Goal: Task Accomplishment & Management: Manage account settings

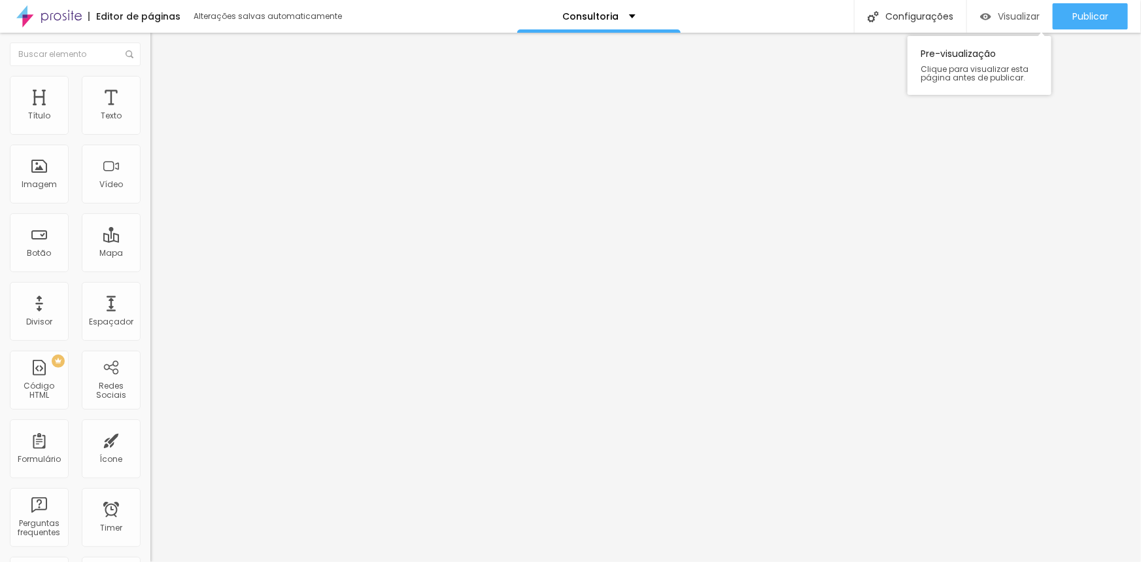
click at [1019, 11] on span "Visualizar" at bounding box center [1019, 16] width 42 height 10
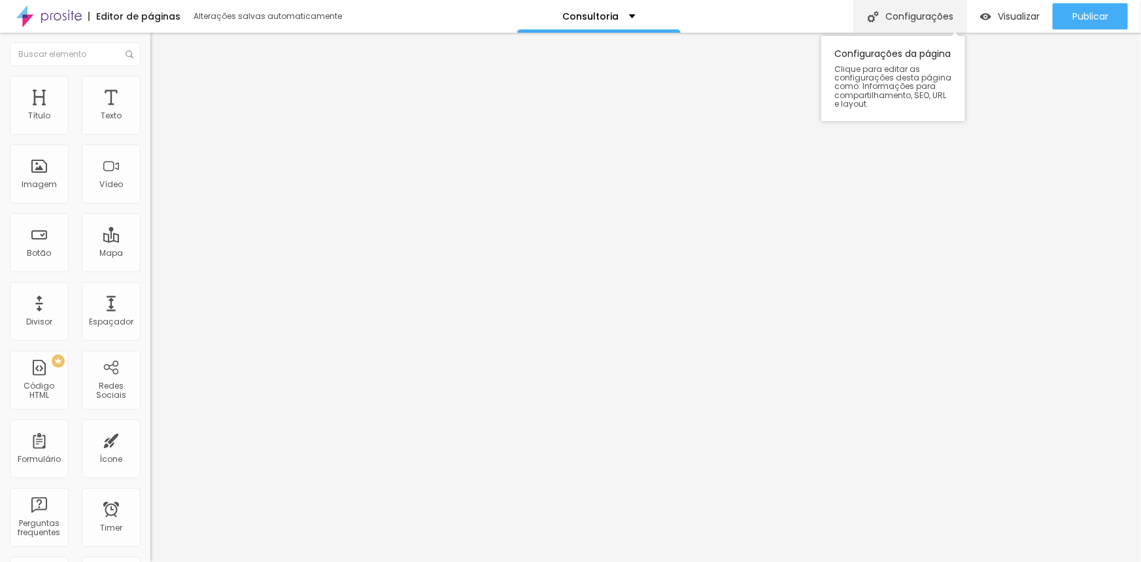
click at [925, 19] on div "Configurações" at bounding box center [910, 16] width 112 height 33
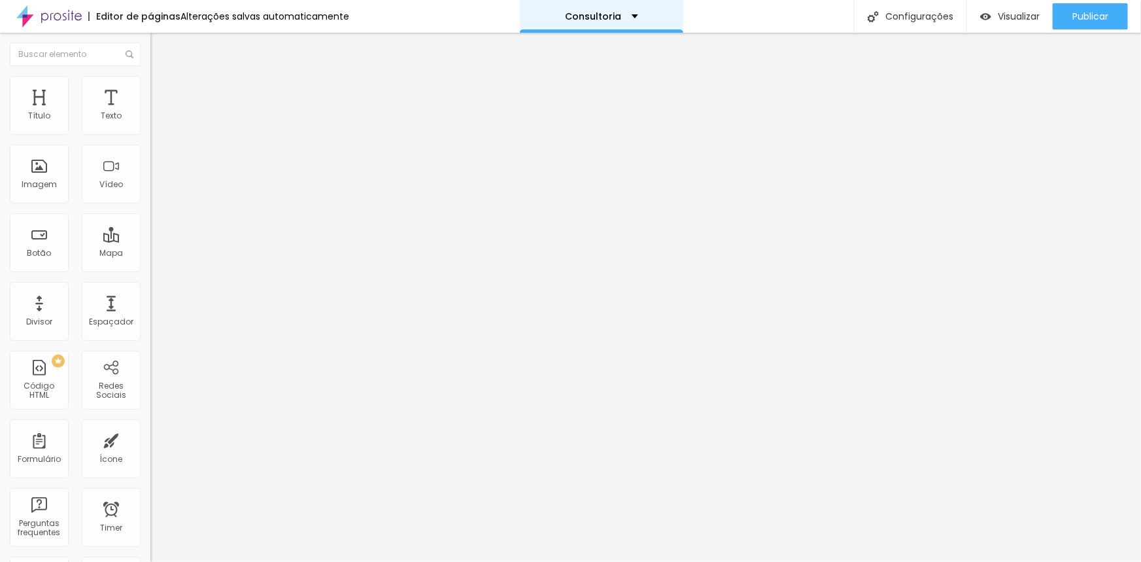
click at [606, 10] on div "Consultoria" at bounding box center [601, 16] width 163 height 33
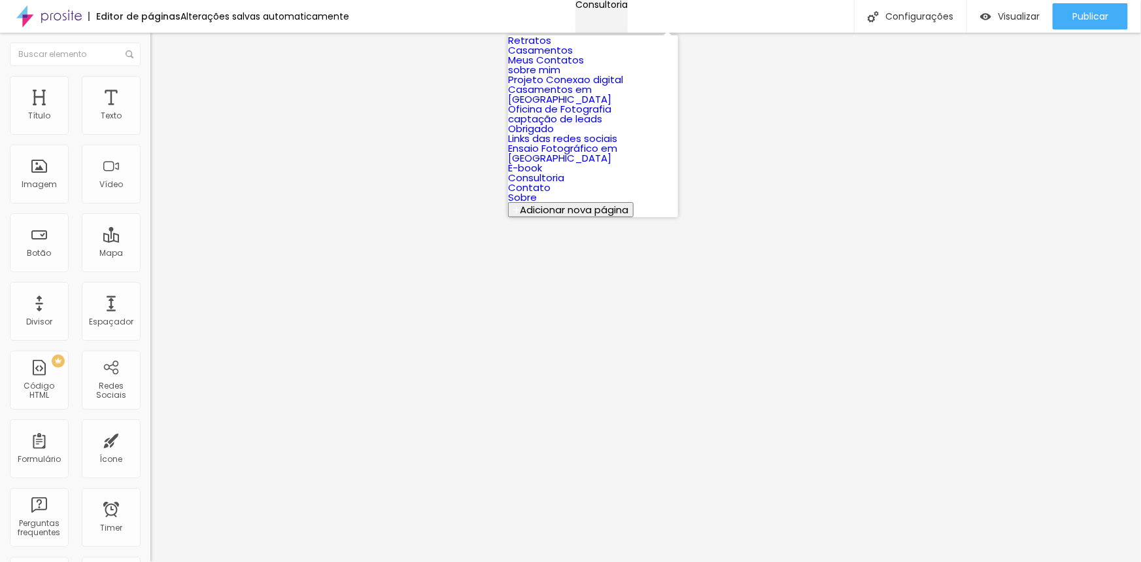
click at [605, 9] on div "Consultoria" at bounding box center [601, 4] width 52 height 9
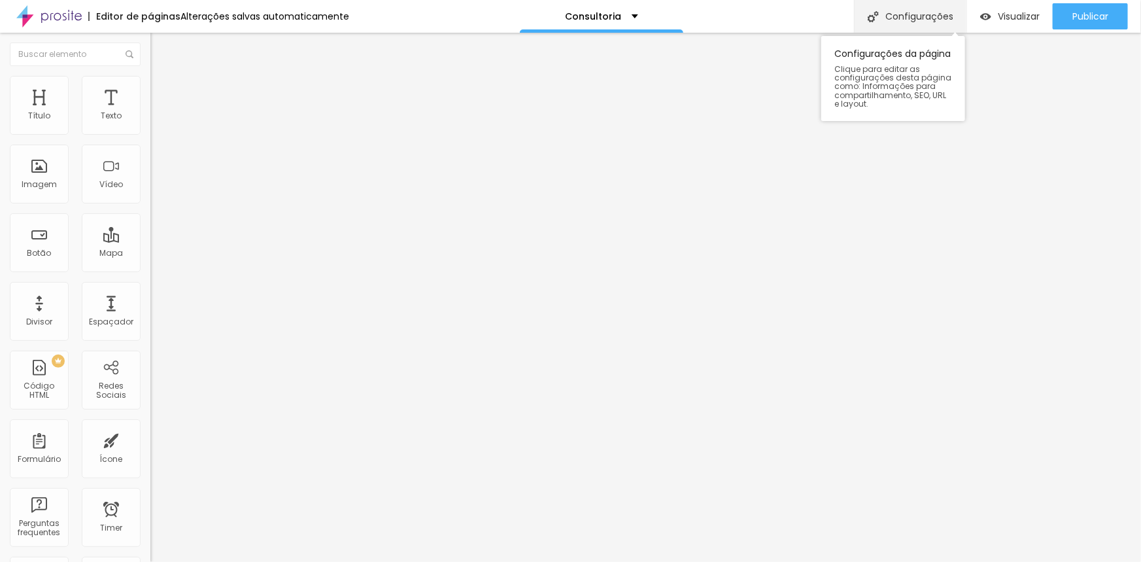
click at [942, 18] on div "Configurações" at bounding box center [910, 16] width 112 height 33
click at [160, 52] on img "button" at bounding box center [165, 47] width 10 height 10
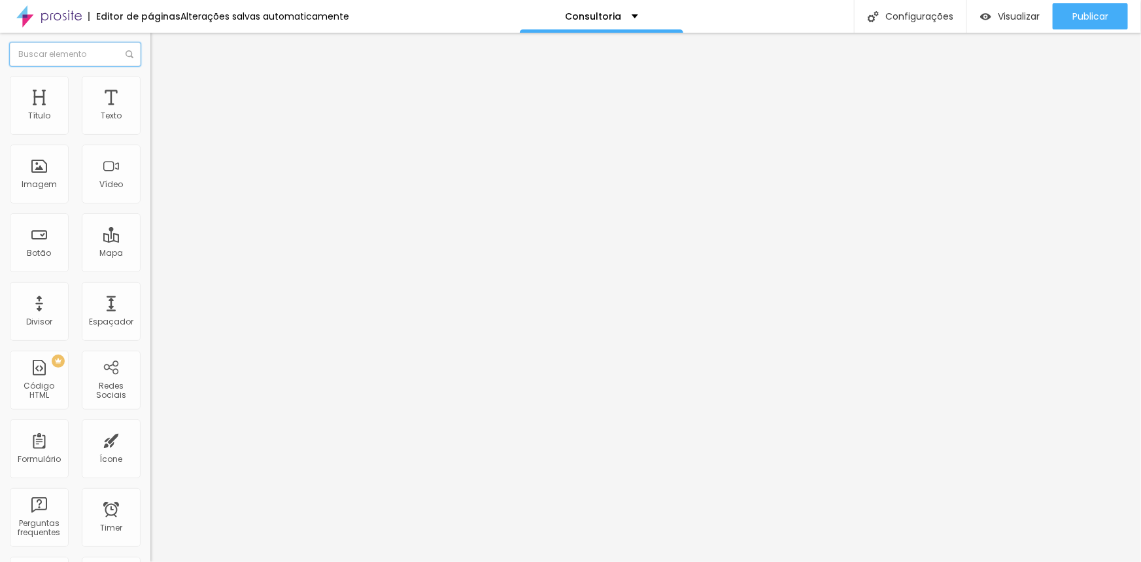
click at [74, 55] on input "text" at bounding box center [75, 54] width 131 height 24
click at [569, 17] on p "Consultoria" at bounding box center [594, 16] width 56 height 9
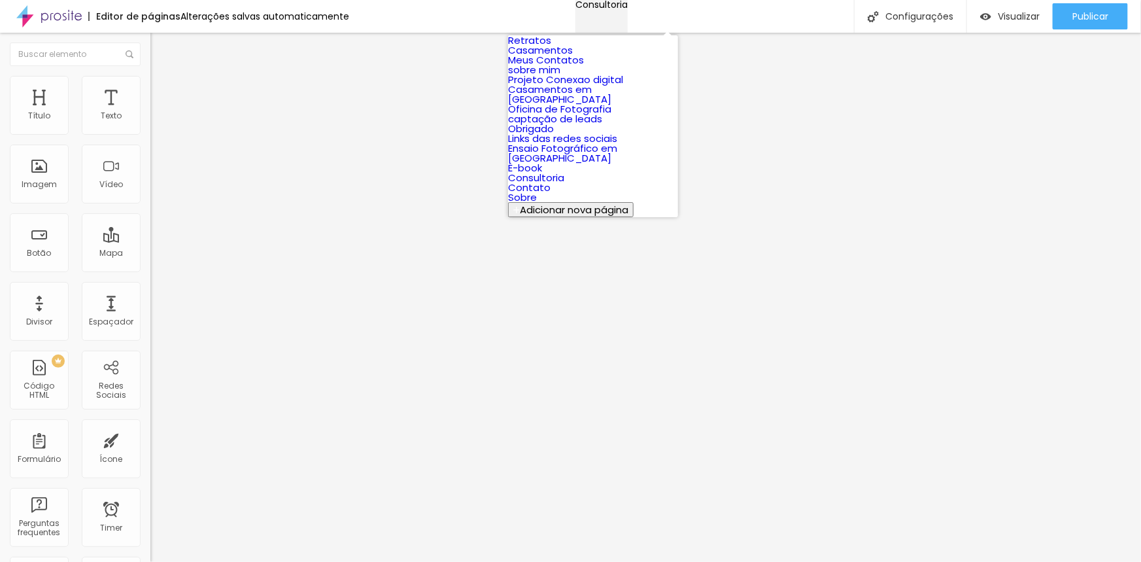
click at [575, 9] on p "Consultoria" at bounding box center [601, 4] width 52 height 9
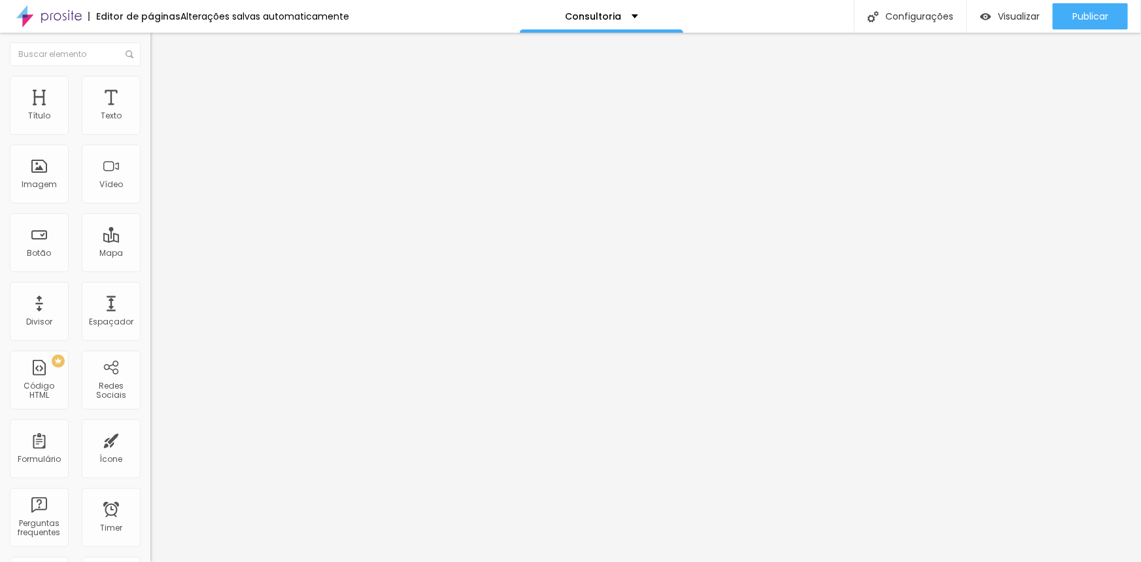
type input "22"
type input "23"
type input "24"
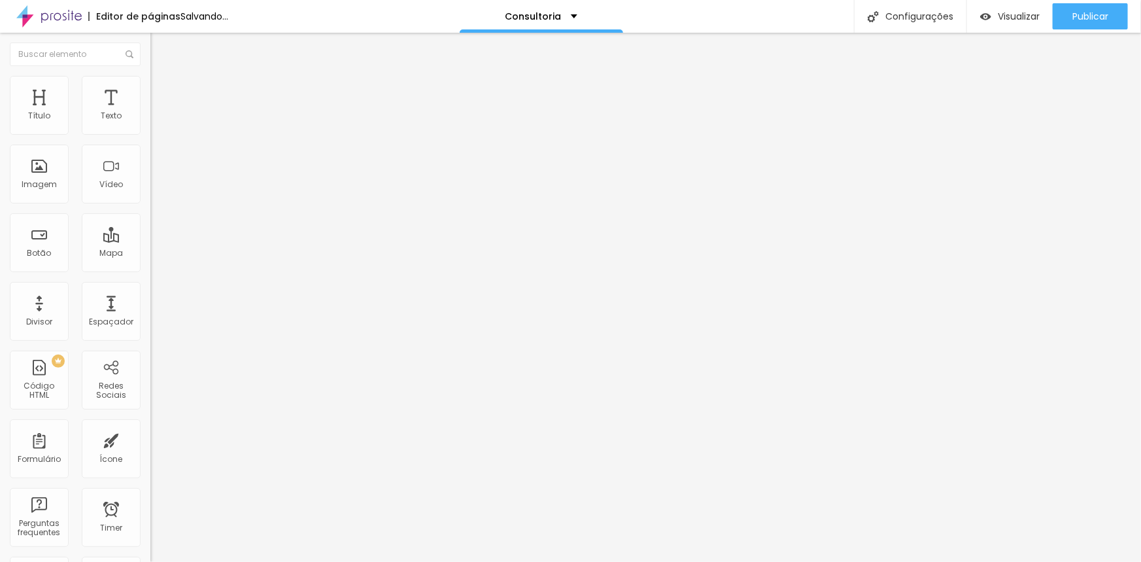
type input "24"
drag, startPoint x: 73, startPoint y: 126, endPoint x: 84, endPoint y: 125, distance: 11.1
type input "24"
click at [150, 241] on input "range" at bounding box center [192, 246] width 84 height 10
click at [150, 86] on li "Avançado" at bounding box center [225, 82] width 150 height 13
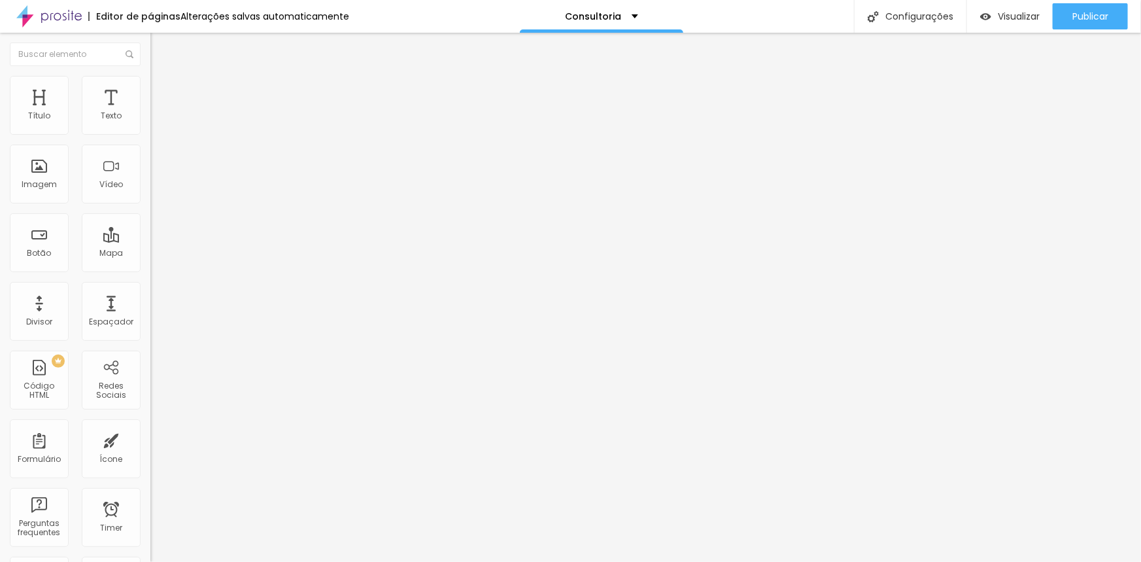
click at [150, 76] on li "Estilo" at bounding box center [225, 69] width 150 height 13
click at [150, 89] on li "Avançado" at bounding box center [225, 95] width 150 height 13
click at [150, 87] on ul "Conteúdo Estilo Avançado" at bounding box center [225, 82] width 150 height 39
click at [150, 84] on img at bounding box center [156, 82] width 12 height 12
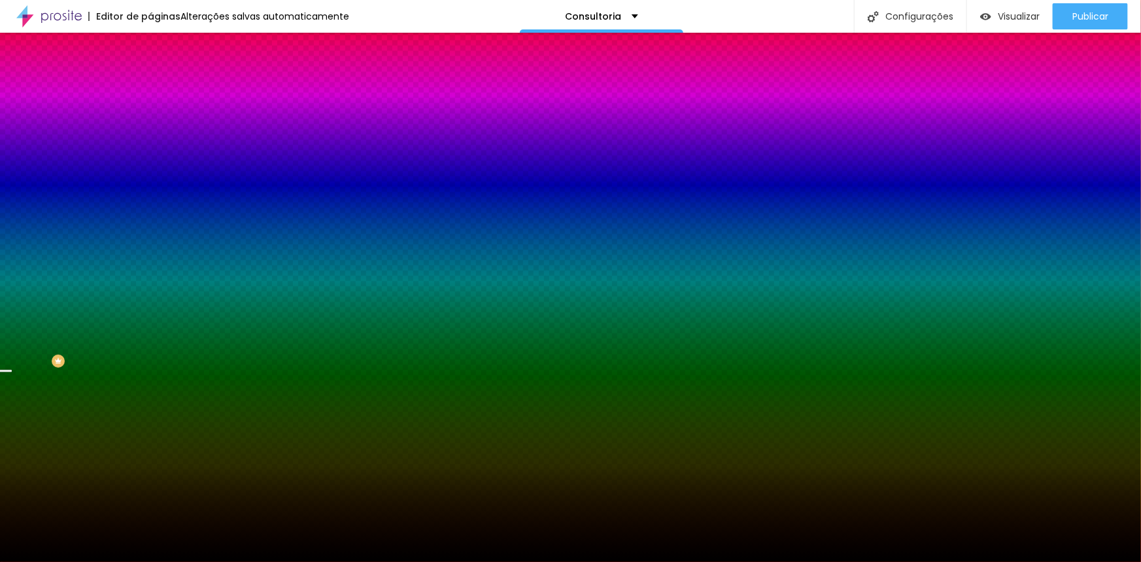
click at [150, 120] on span "Trocar imagem" at bounding box center [185, 114] width 71 height 11
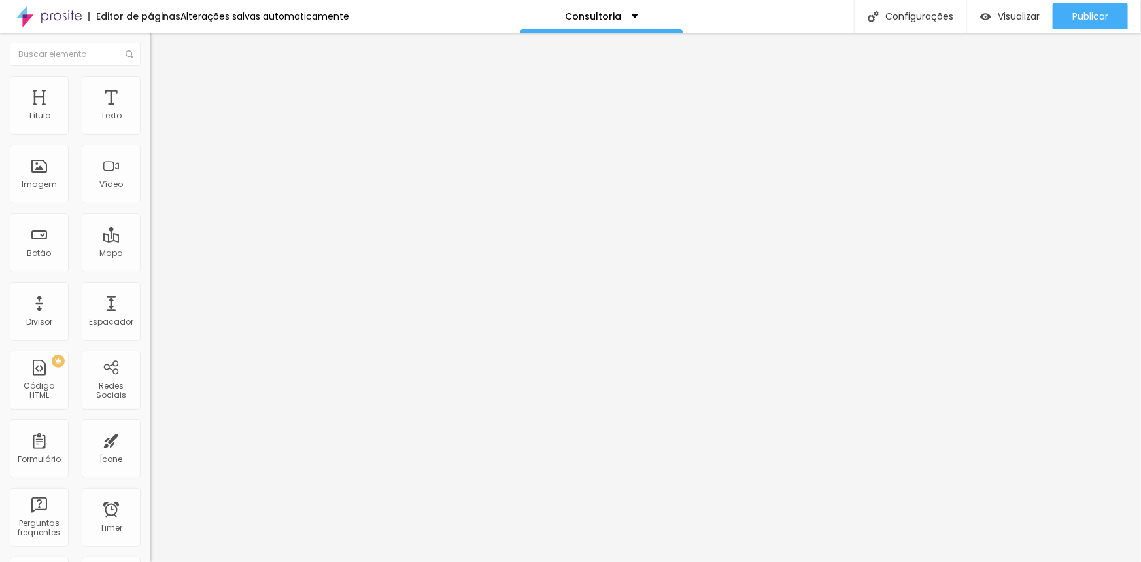
click at [150, 76] on img at bounding box center [156, 82] width 12 height 12
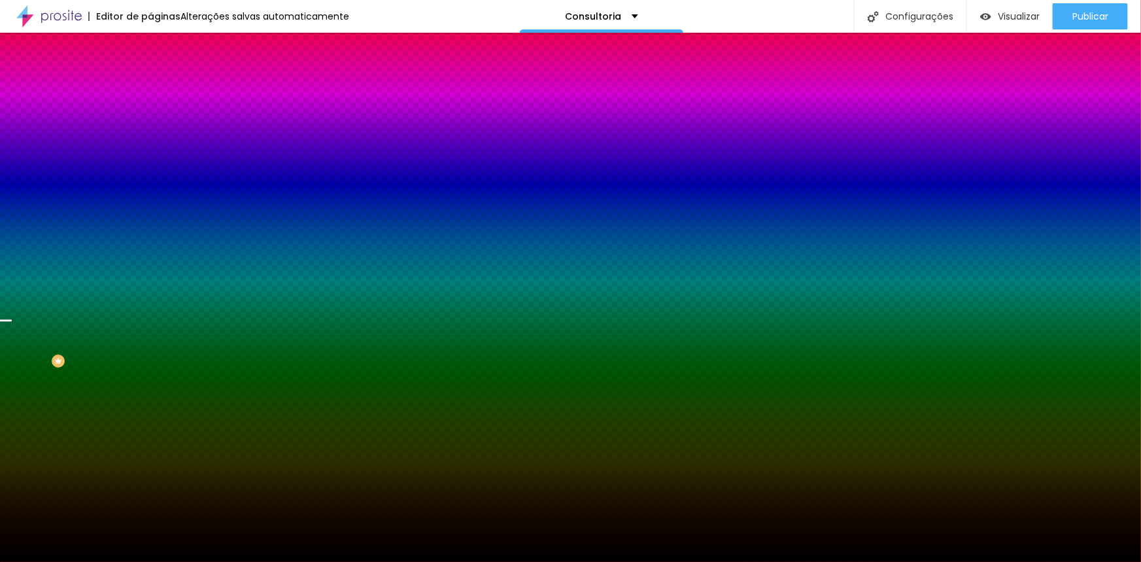
click at [150, 120] on span "Trocar imagem" at bounding box center [185, 114] width 71 height 11
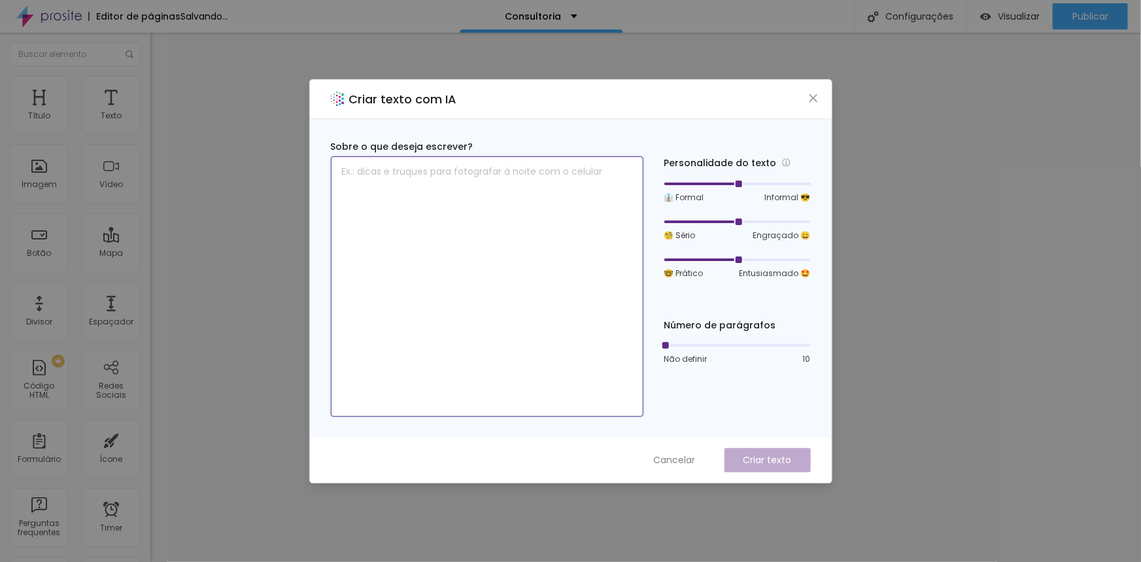
click at [555, 204] on textarea at bounding box center [487, 286] width 313 height 260
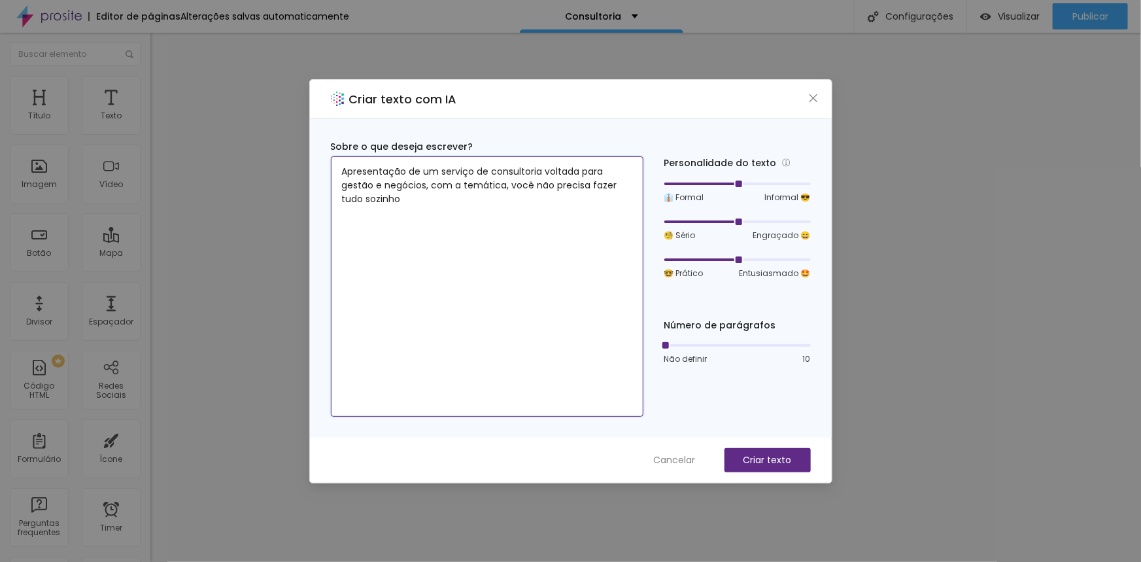
type textarea "Apresentação de um serviço de consultoria voltada para gestão e negócios, com a…"
click at [707, 353] on div "Não definir 10" at bounding box center [737, 359] width 146 height 12
drag, startPoint x: 666, startPoint y: 343, endPoint x: 694, endPoint y: 347, distance: 27.7
click at [694, 347] on div at bounding box center [693, 345] width 7 height 7
click at [760, 457] on p "Criar texto" at bounding box center [767, 460] width 48 height 14
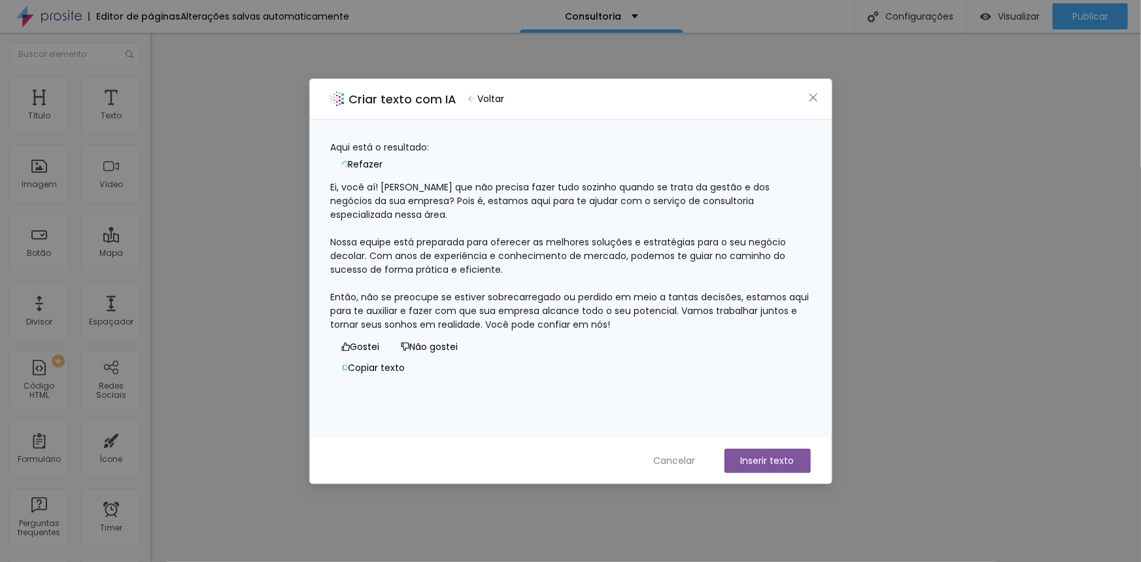
click at [496, 94] on span "Voltar" at bounding box center [491, 99] width 27 height 14
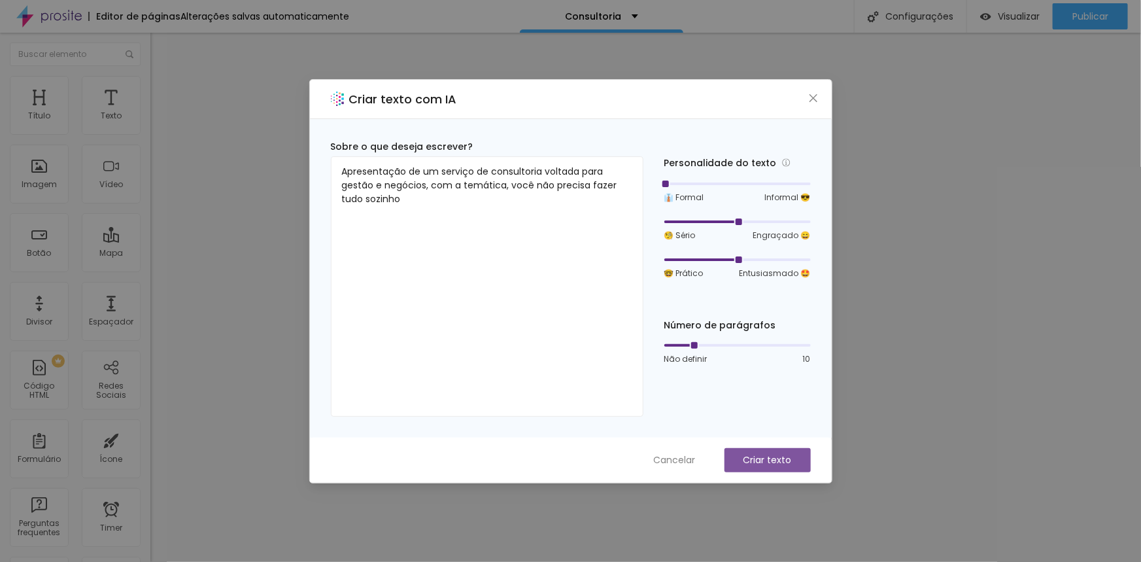
drag, startPoint x: 739, startPoint y: 182, endPoint x: 659, endPoint y: 183, distance: 80.4
click at [661, 183] on div at bounding box center [664, 183] width 7 height 7
drag, startPoint x: 738, startPoint y: 220, endPoint x: 711, endPoint y: 221, distance: 26.2
click at [711, 221] on div at bounding box center [737, 222] width 146 height 8
drag, startPoint x: 739, startPoint y: 260, endPoint x: 762, endPoint y: 258, distance: 23.0
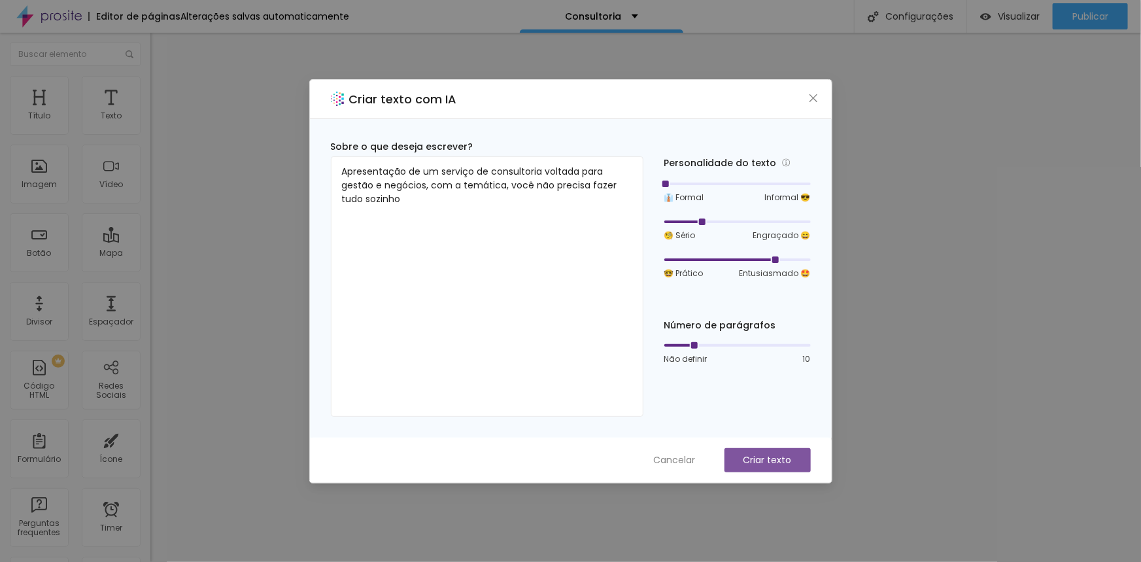
click at [762, 258] on div at bounding box center [737, 260] width 146 height 8
click at [772, 458] on p "Criar texto" at bounding box center [767, 460] width 48 height 14
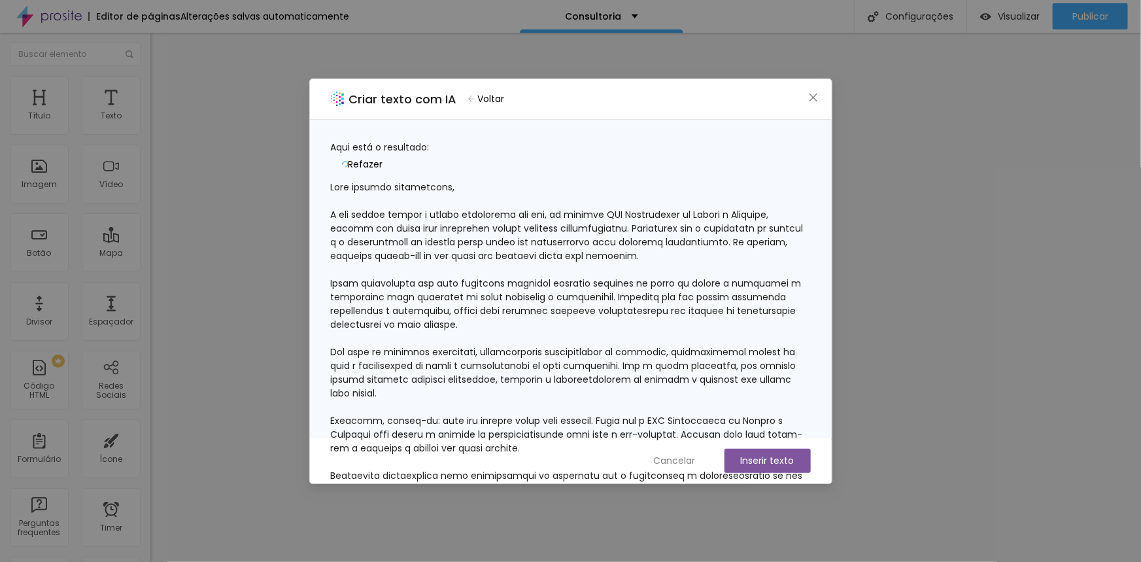
click at [501, 93] on span "Voltar" at bounding box center [491, 99] width 27 height 14
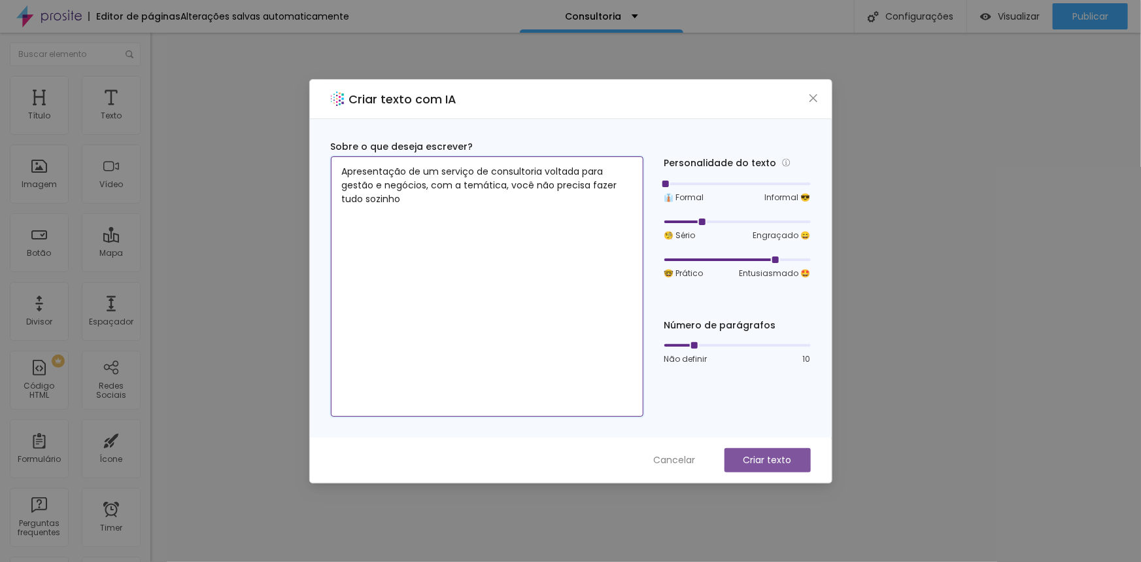
drag, startPoint x: 421, startPoint y: 197, endPoint x: 334, endPoint y: 169, distance: 91.6
click at [334, 169] on textarea "Apresentação de um serviço de consultoria voltada para gestão e negócios, com a…" at bounding box center [487, 286] width 313 height 260
click at [811, 92] on button "Close" at bounding box center [813, 98] width 14 height 14
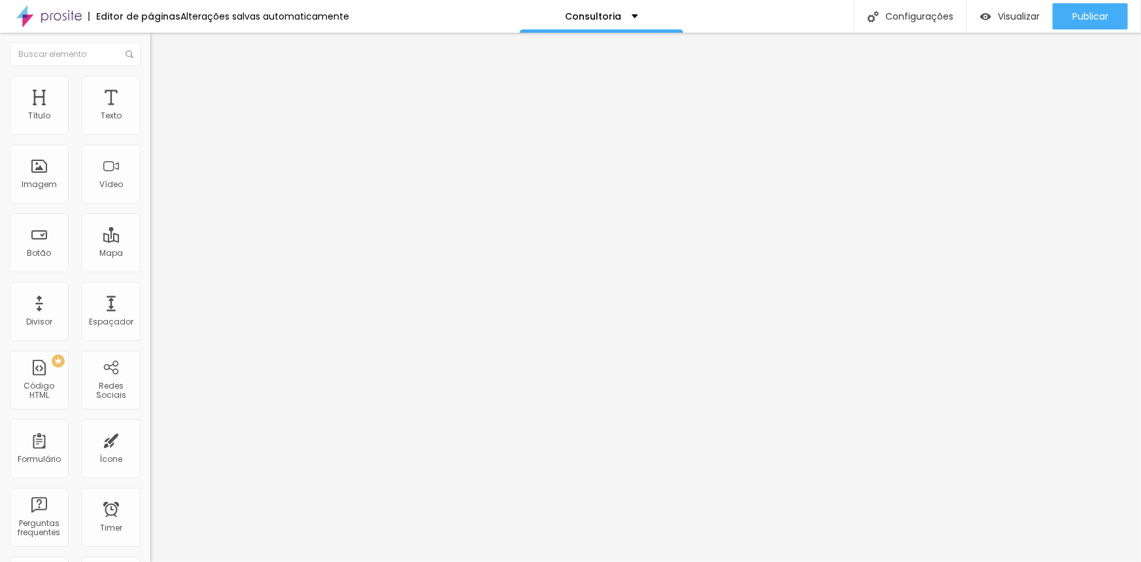
click at [150, 112] on span "Trocar imagem" at bounding box center [185, 106] width 71 height 11
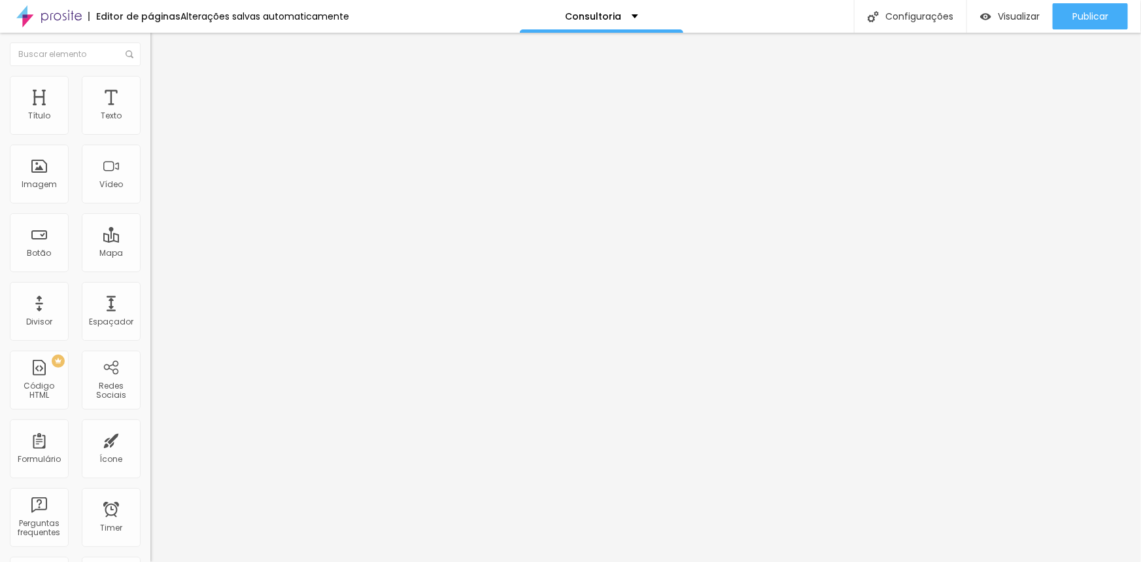
click at [996, 8] on div "Visualizar" at bounding box center [1009, 16] width 59 height 26
click at [160, 48] on img "button" at bounding box center [165, 47] width 10 height 10
click at [150, 44] on button "Editar Texto" at bounding box center [225, 48] width 150 height 30
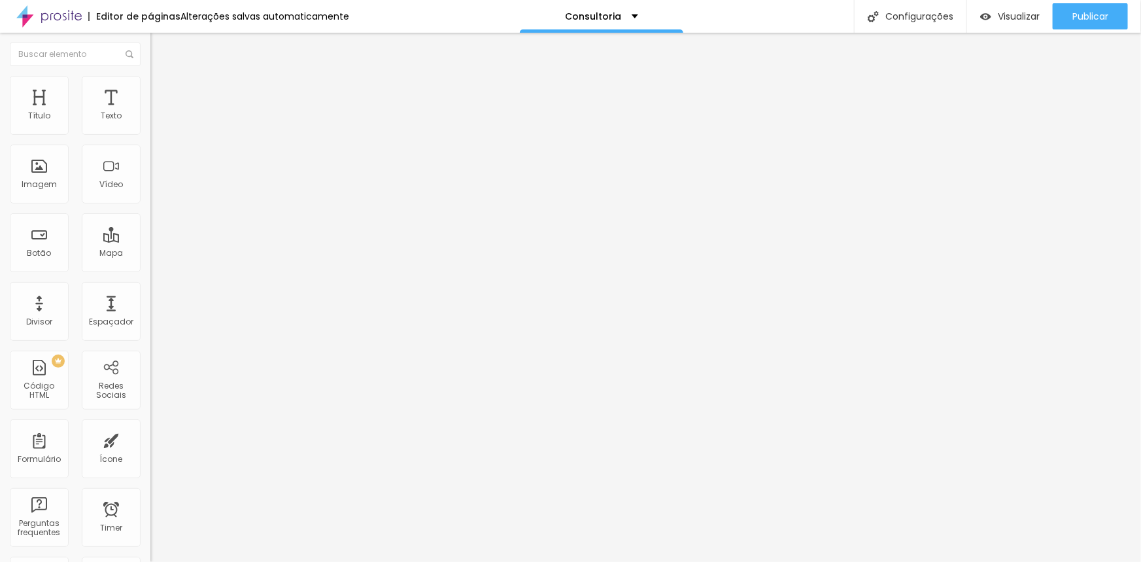
click at [160, 48] on img "button" at bounding box center [165, 47] width 10 height 10
click at [156, 122] on icon "button" at bounding box center [160, 118] width 8 height 8
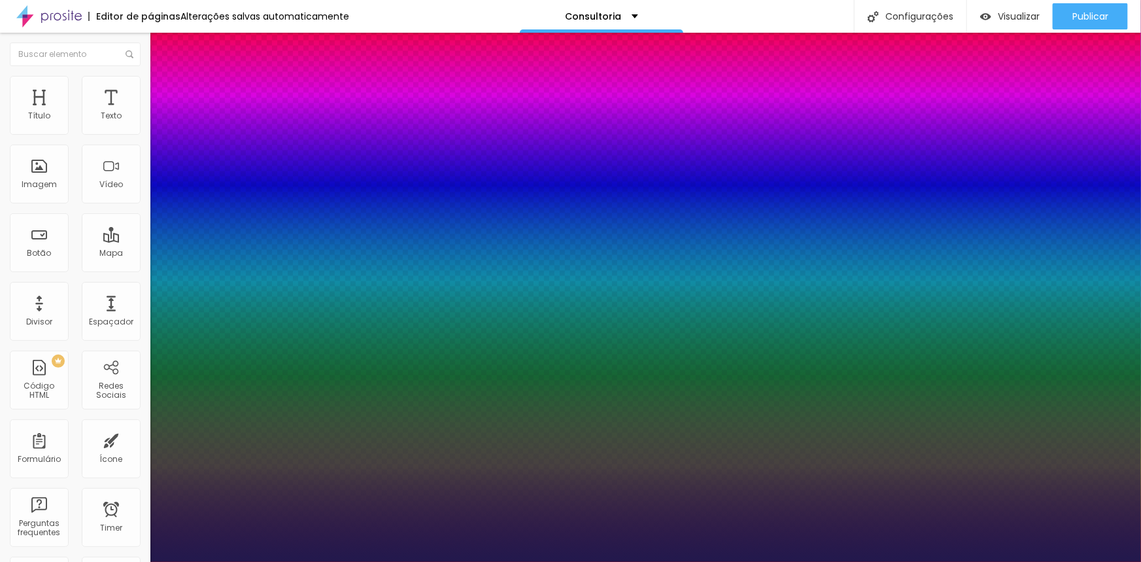
type input "1"
type input "18"
type input "1"
type input "20"
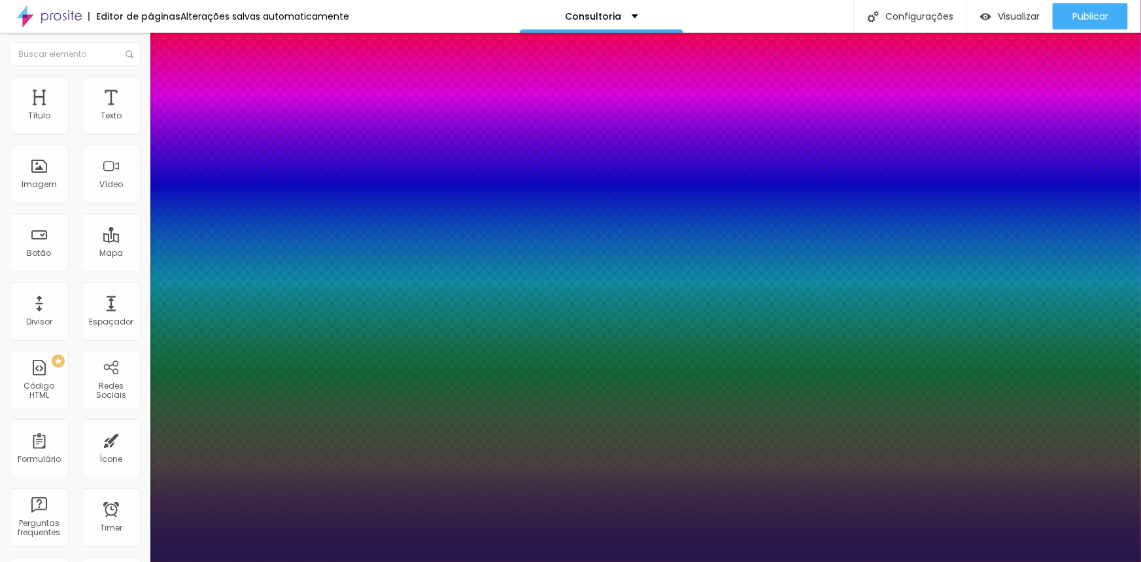
type input "20"
type input "1"
type input "21"
type input "1"
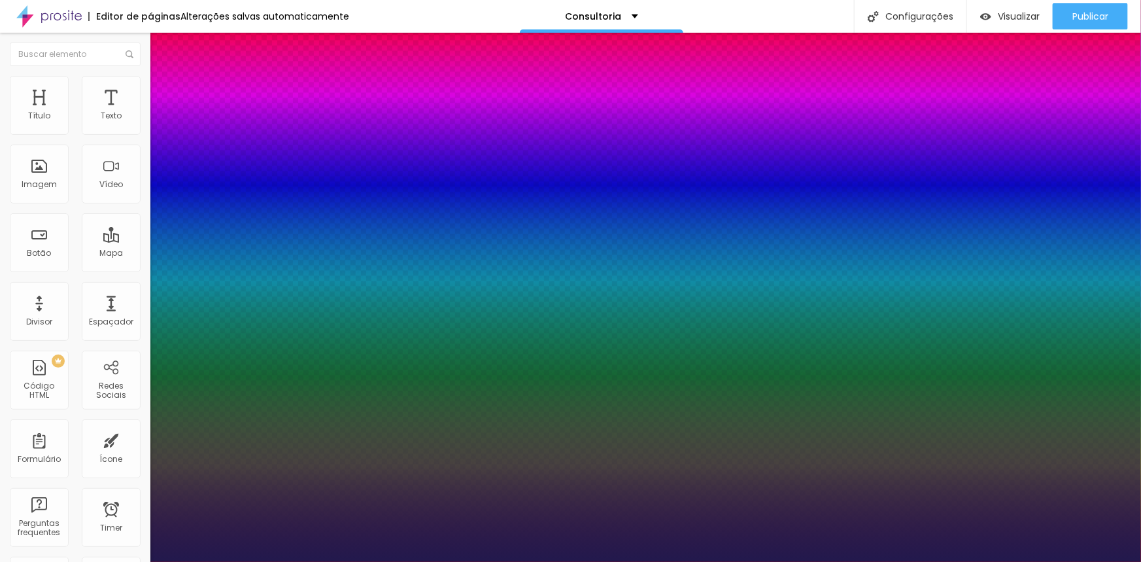
type input "22"
type input "1"
type input "23"
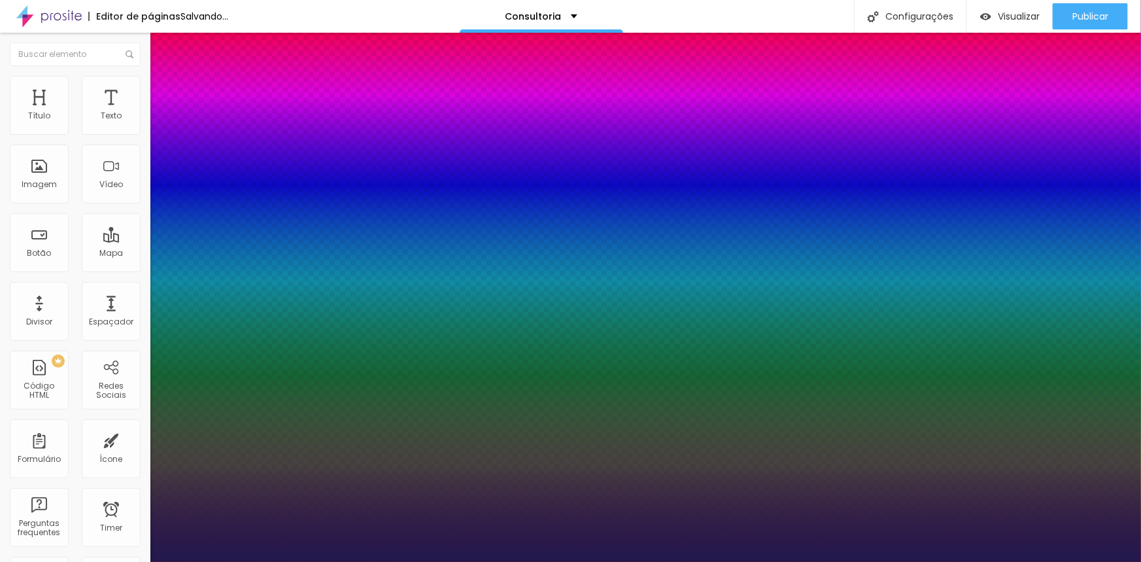
type input "1"
type input "21"
type input "1"
type input "21"
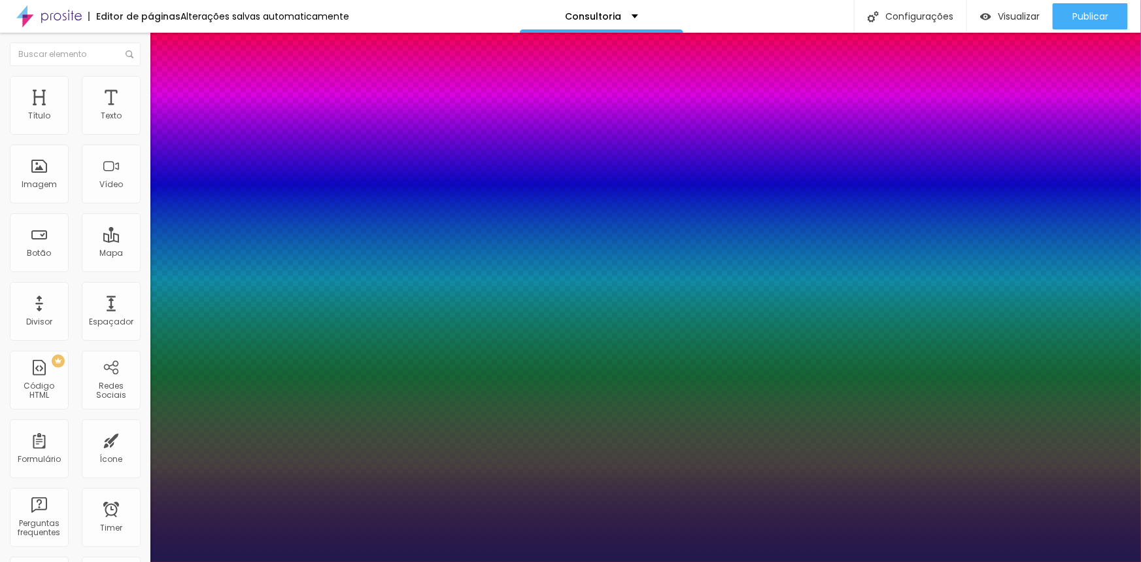
click at [1027, 561] on div at bounding box center [570, 562] width 1141 height 0
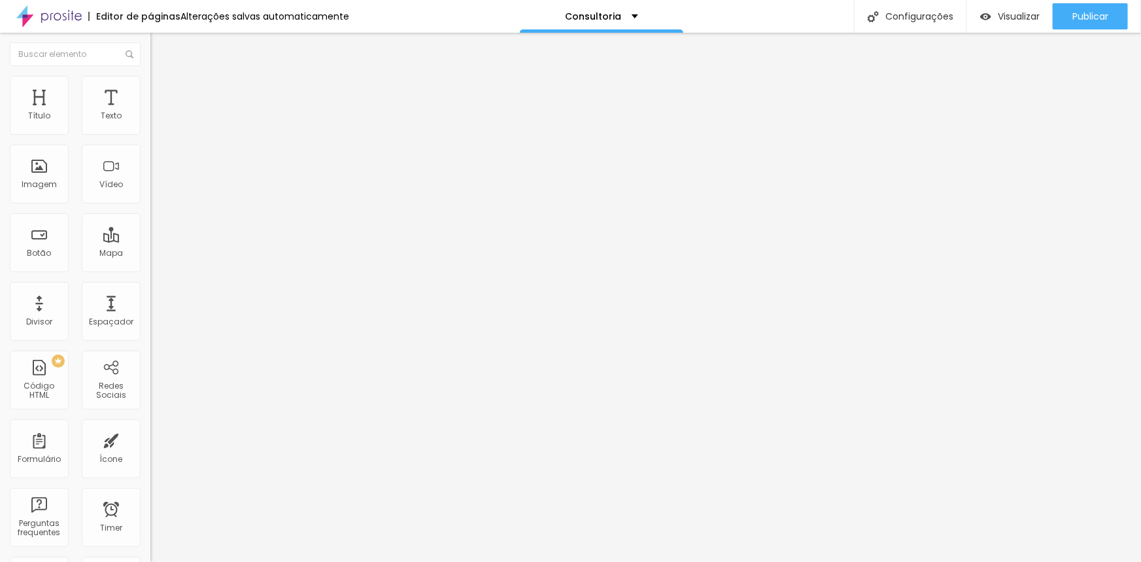
click at [150, 112] on span "Trocar imagem" at bounding box center [185, 106] width 71 height 11
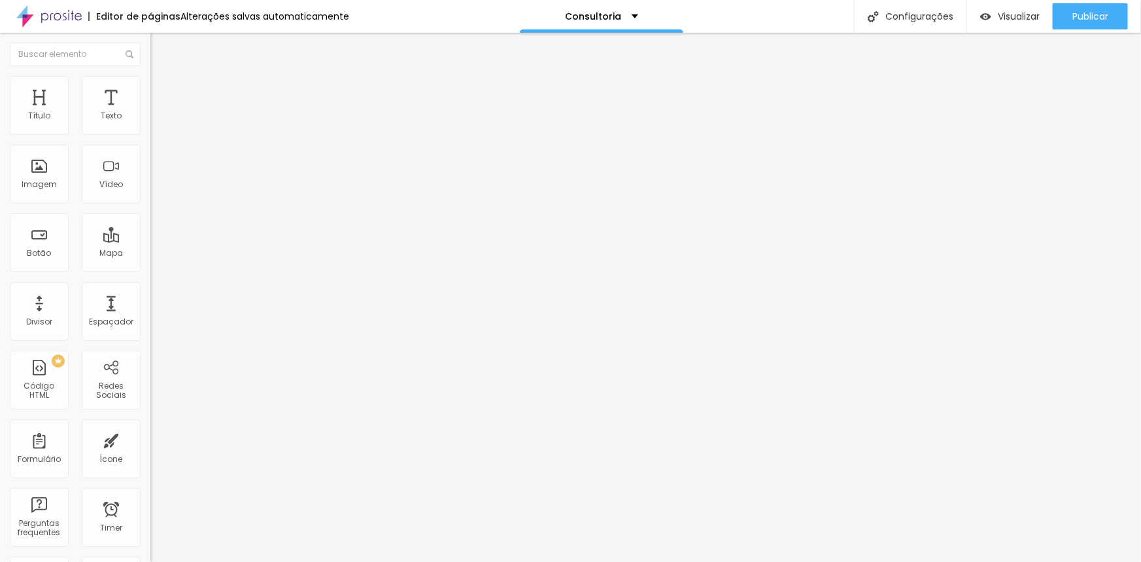
click at [150, 112] on span "Trocar imagem" at bounding box center [185, 106] width 71 height 11
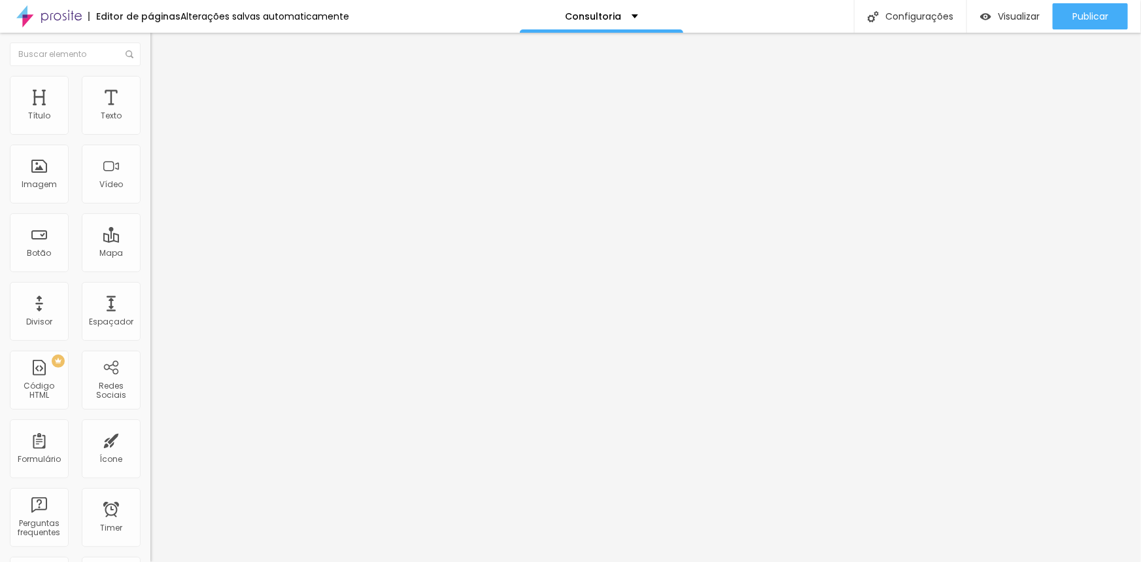
click at [150, 112] on span "Trocar imagem" at bounding box center [185, 106] width 71 height 11
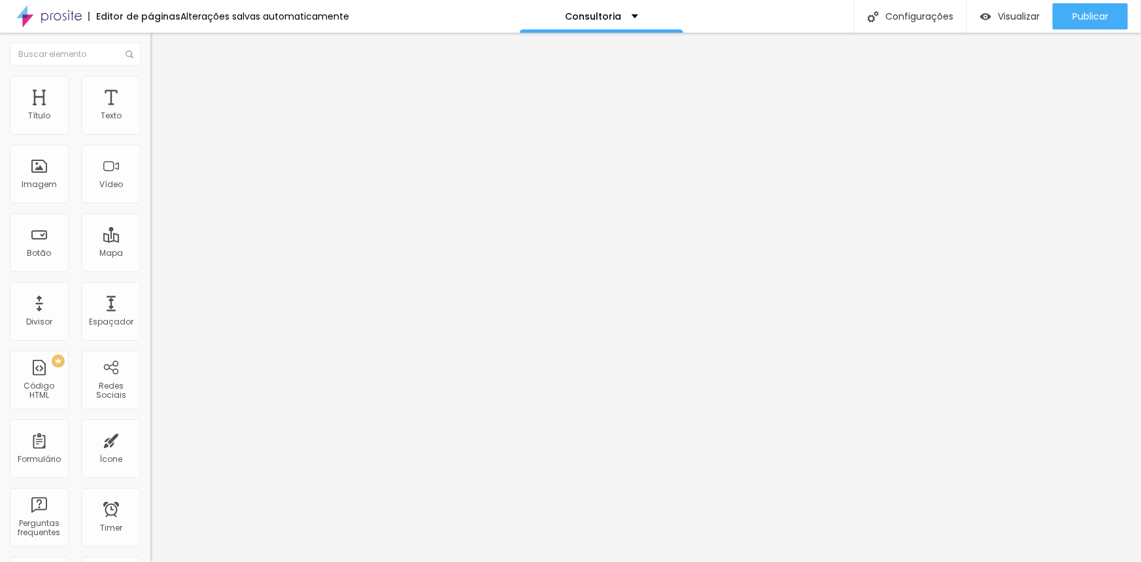
scroll to position [178, 0]
click at [150, 111] on div "Trocar imagem" at bounding box center [225, 106] width 150 height 9
click at [150, 205] on span "1:1 Quadrado" at bounding box center [176, 199] width 52 height 11
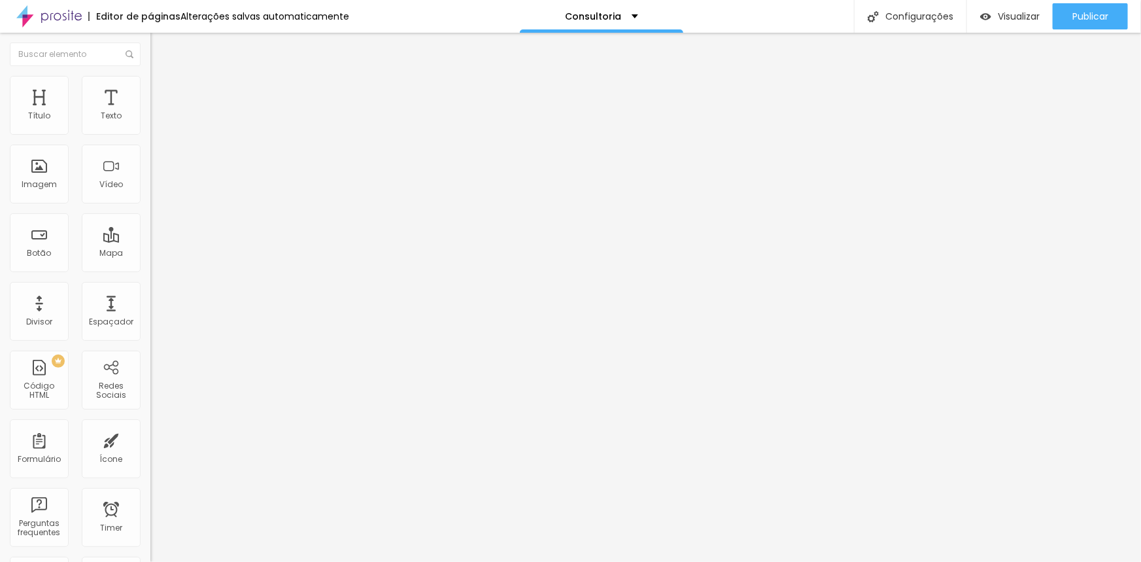
click at [150, 279] on div "URL https://" at bounding box center [225, 263] width 150 height 32
click at [150, 299] on div "URL https:// Abrir em uma nova aba" at bounding box center [225, 273] width 150 height 52
click at [150, 112] on span "Trocar imagem" at bounding box center [185, 106] width 71 height 11
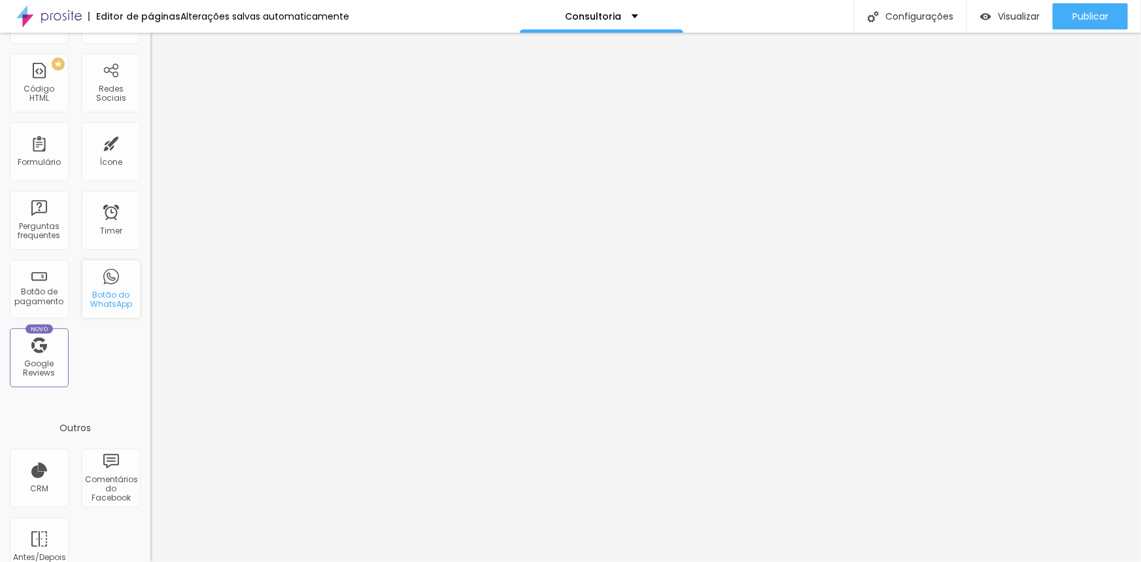
scroll to position [0, 0]
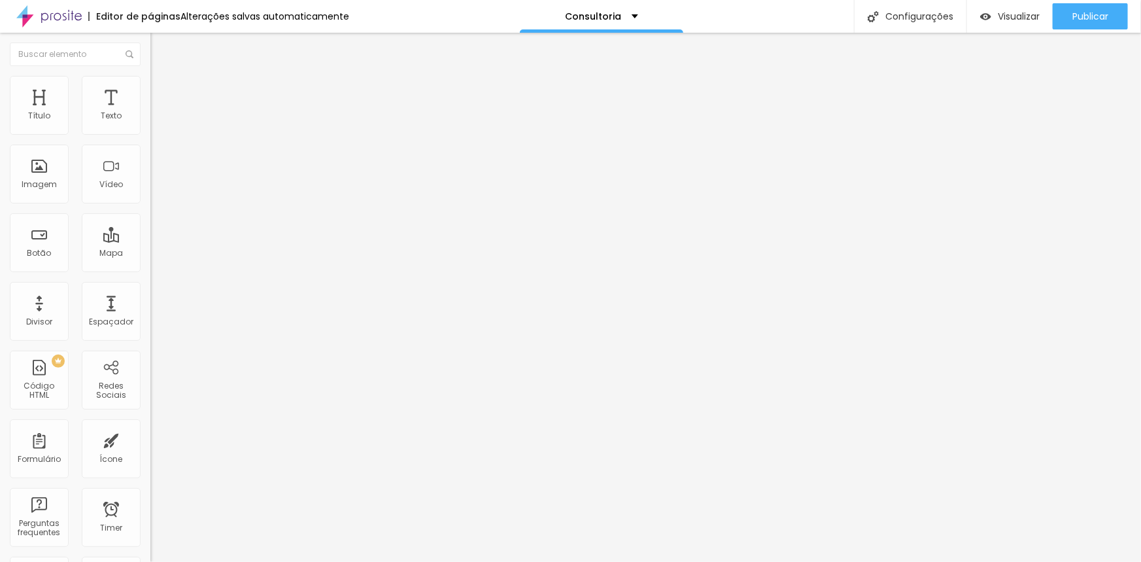
click at [159, 127] on div "Contato" at bounding box center [225, 122] width 133 height 12
click at [150, 41] on button "Editar Formulário" at bounding box center [225, 48] width 150 height 30
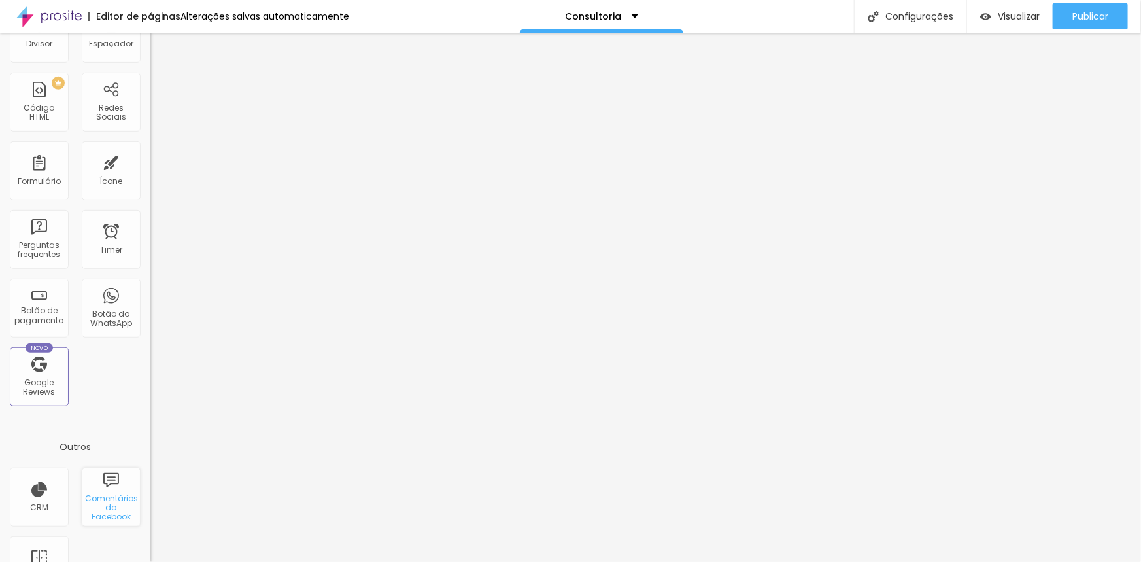
scroll to position [320, 0]
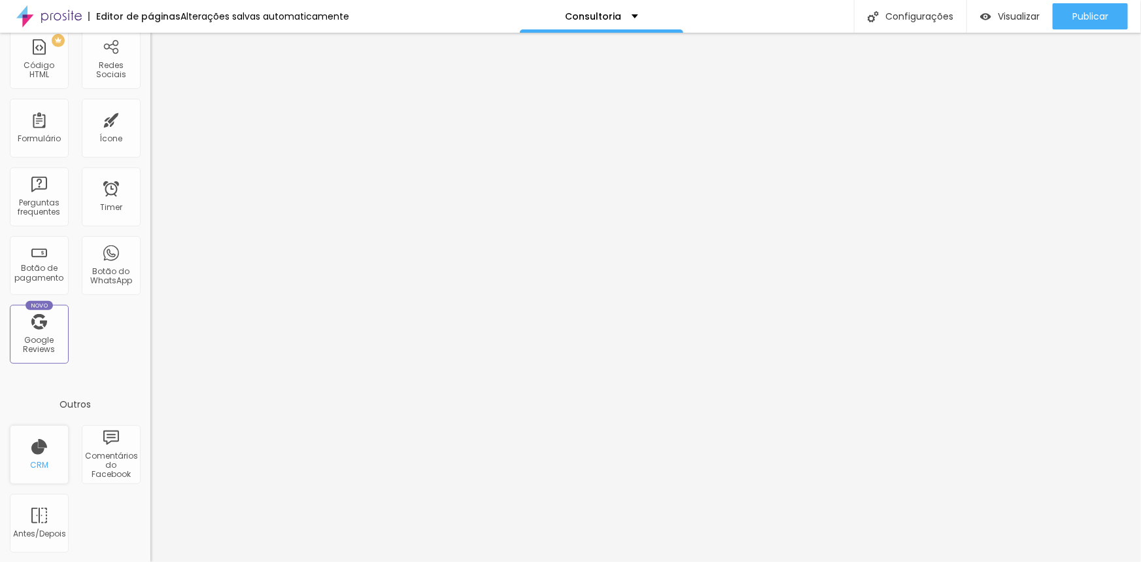
click at [39, 460] on div "CRM" at bounding box center [39, 464] width 18 height 9
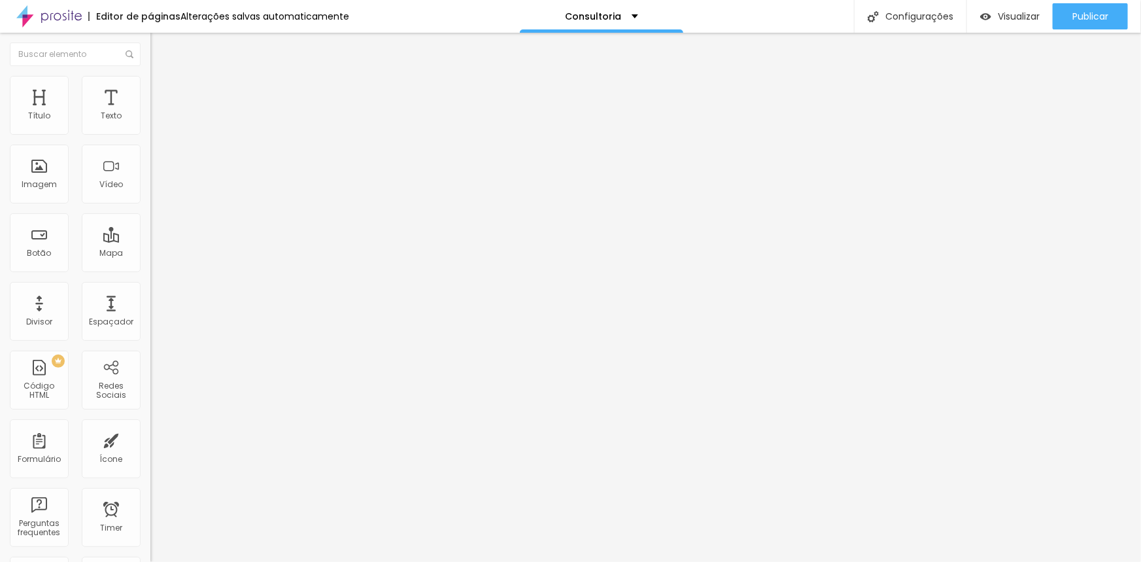
click at [150, 394] on div "Editar Redes Sociais Conteúdo Estilo Avançado Facebook Rede social Facebook End…" at bounding box center [225, 297] width 150 height 529
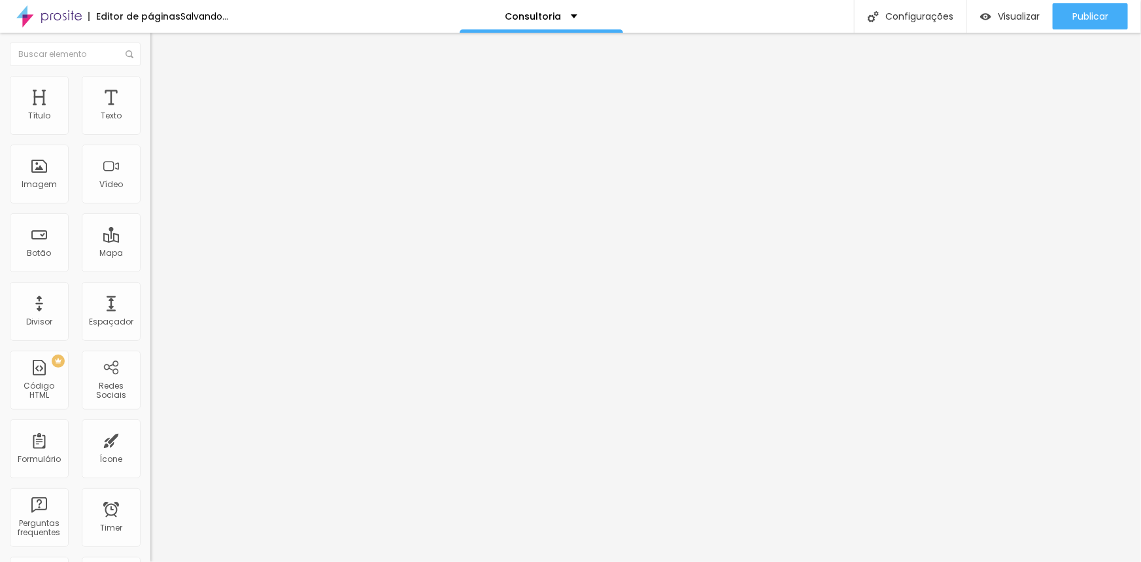
click at [150, 367] on div "Editar Redes Sociais Conteúdo Estilo Avançado Facebook Rede social Facebook End…" at bounding box center [225, 297] width 150 height 529
click at [150, 112] on span "Trocar imagem" at bounding box center [185, 106] width 71 height 11
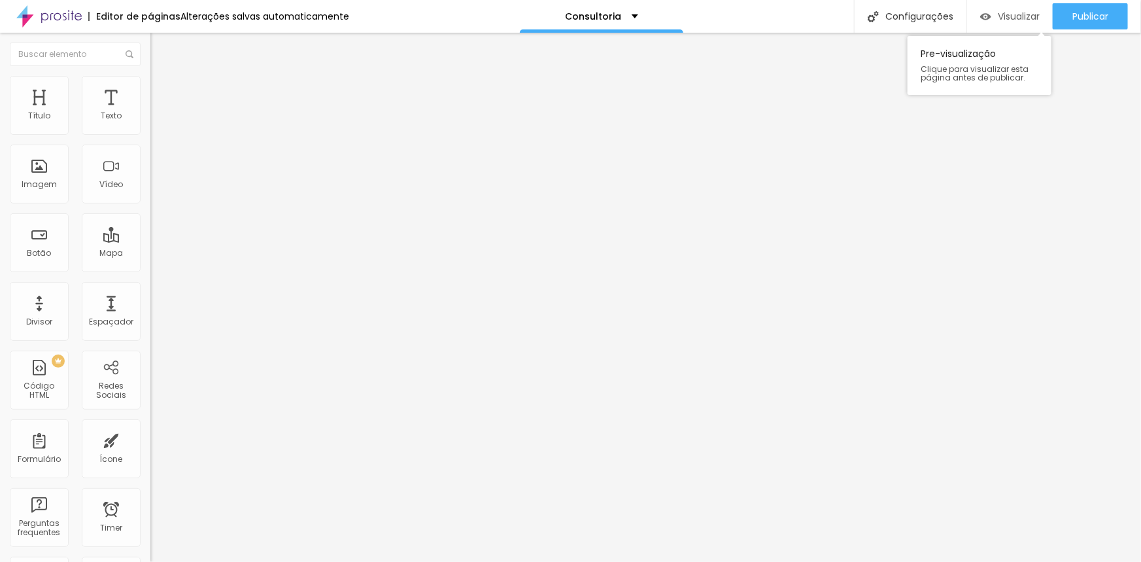
click at [1000, 16] on span "Visualizar" at bounding box center [1019, 16] width 42 height 10
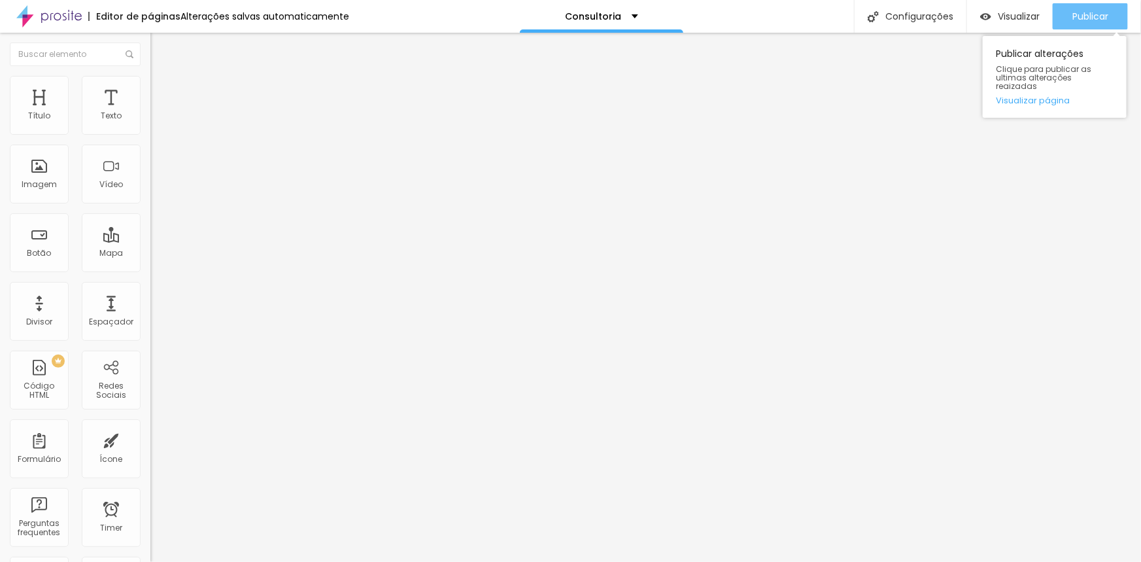
click at [1079, 13] on span "Publicar" at bounding box center [1090, 16] width 36 height 10
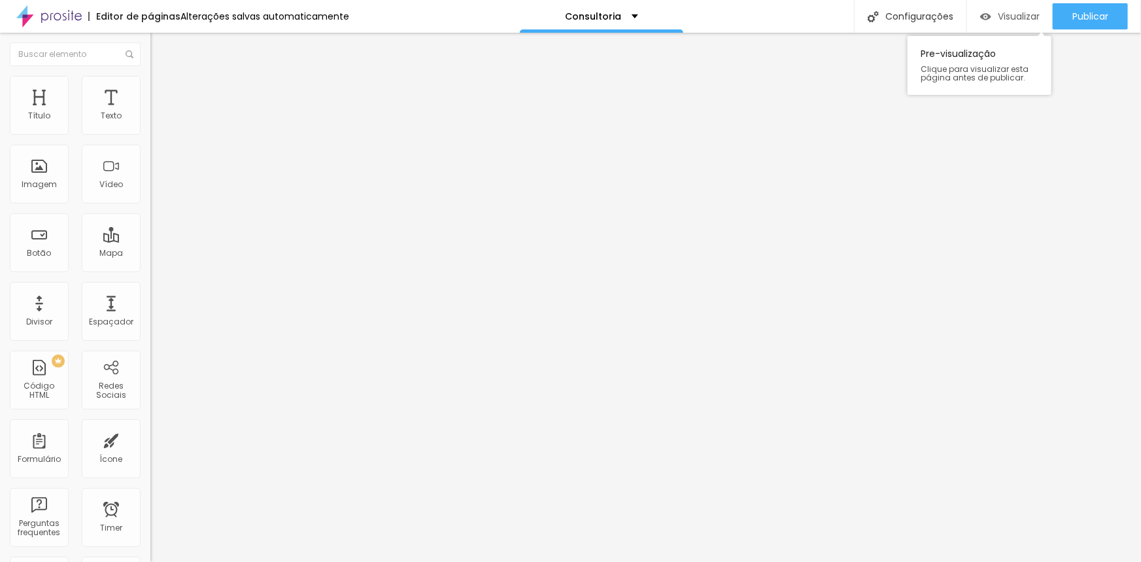
click at [1032, 22] on div "Visualizar" at bounding box center [1009, 16] width 59 height 26
click at [150, 112] on span "Trocar imagem" at bounding box center [185, 106] width 71 height 11
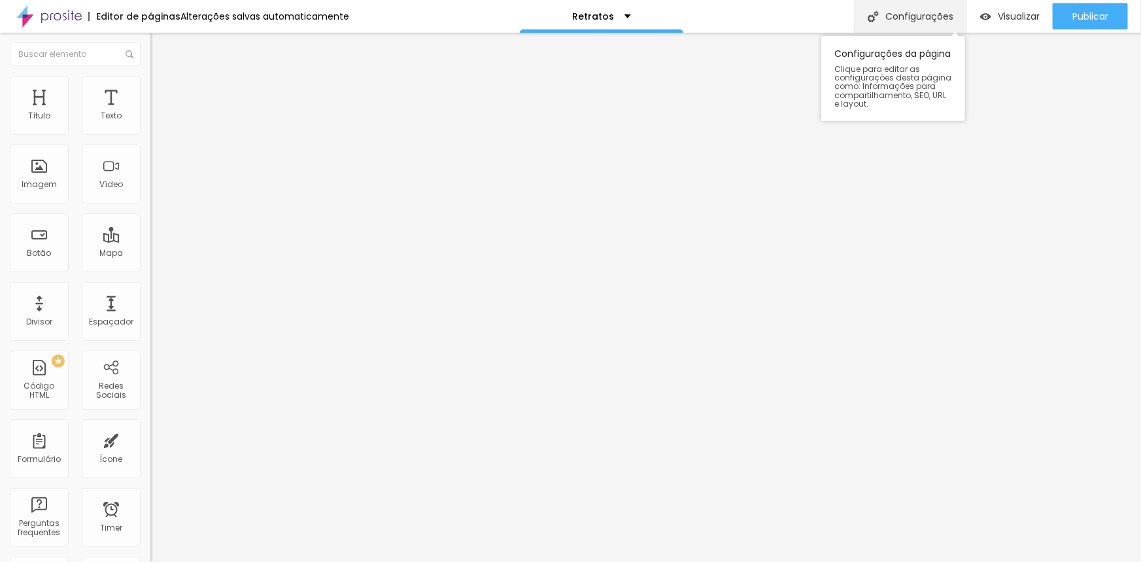
click at [894, 27] on div "Configurações" at bounding box center [910, 16] width 112 height 33
click at [48, 14] on img at bounding box center [48, 16] width 65 height 33
click at [162, 90] on span "Avançado" at bounding box center [183, 84] width 43 height 11
click at [162, 77] on span "Estilo" at bounding box center [172, 71] width 20 height 11
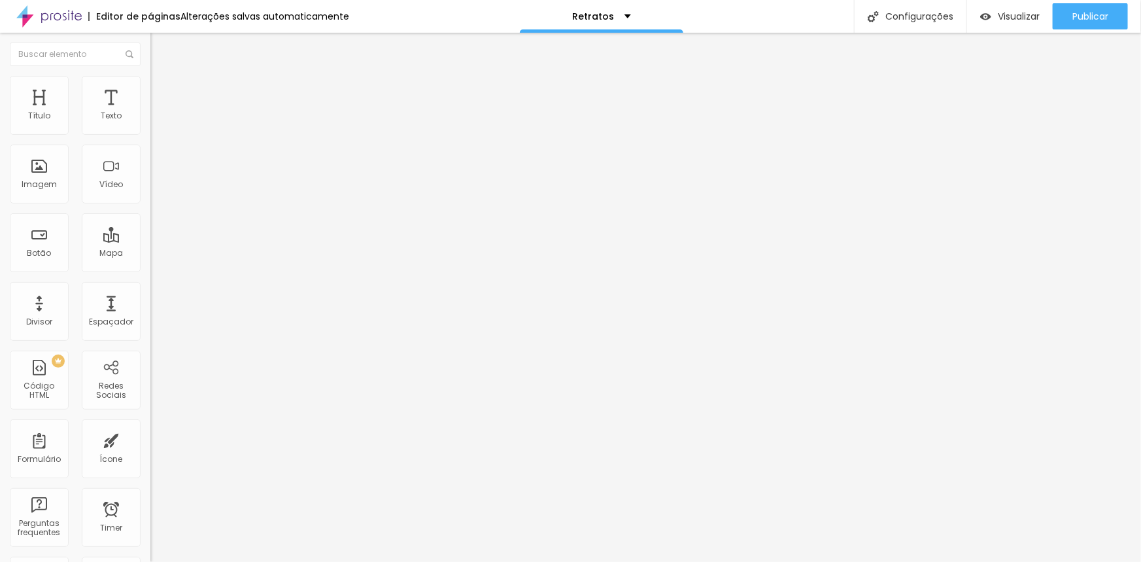
click at [150, 124] on span "Titulo 2" at bounding box center [171, 115] width 42 height 16
type input "99"
type input "93"
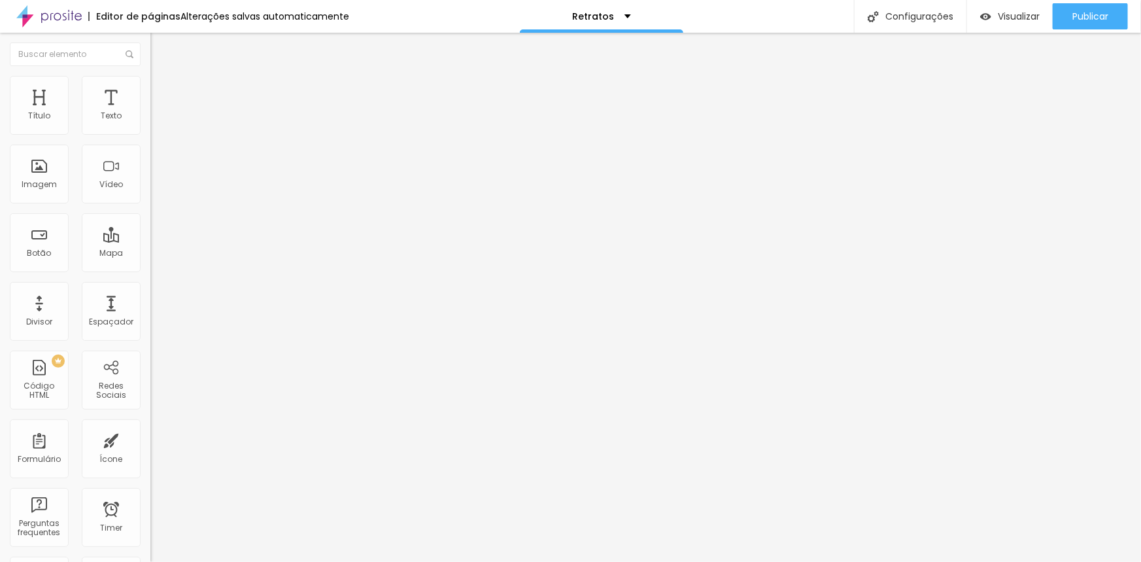
type input "90"
type input "89"
type input "87"
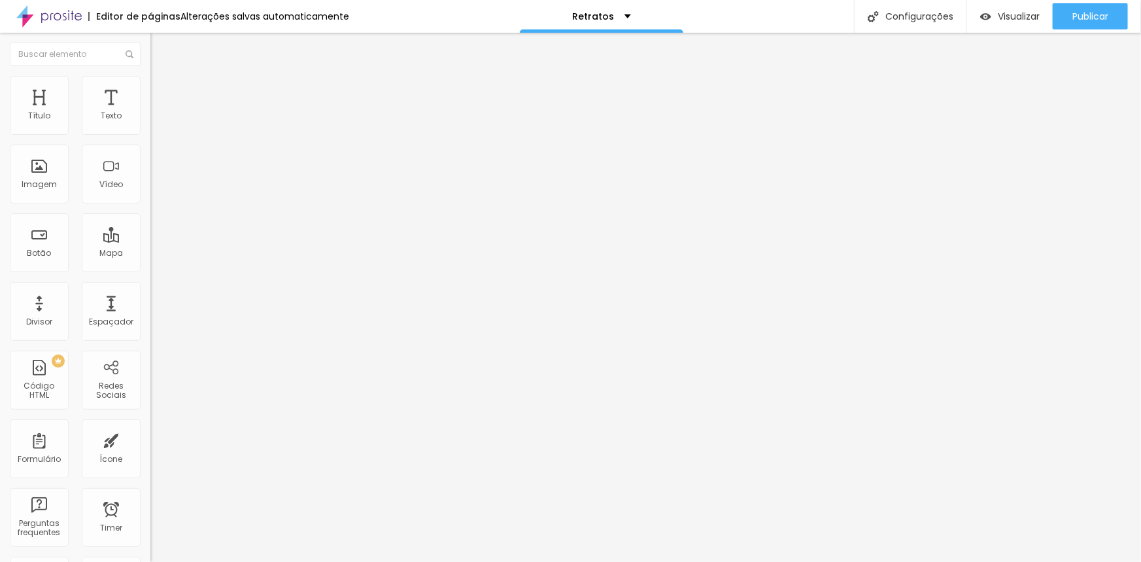
type input "87"
type input "86"
type input "84"
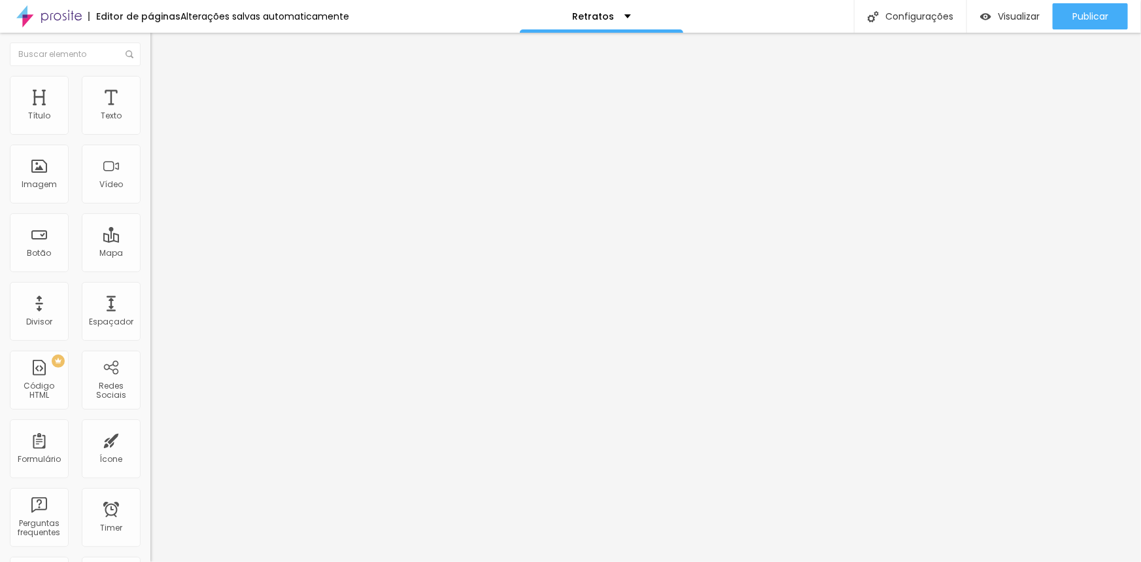
type input "82"
type input "80"
type input "79"
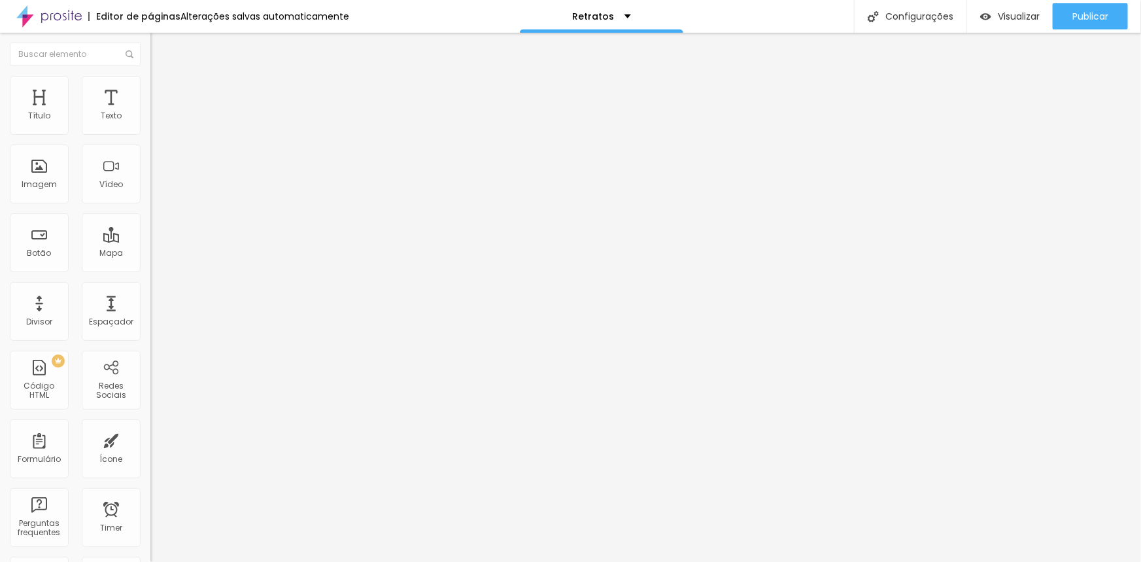
type input "79"
type input "76"
type input "71"
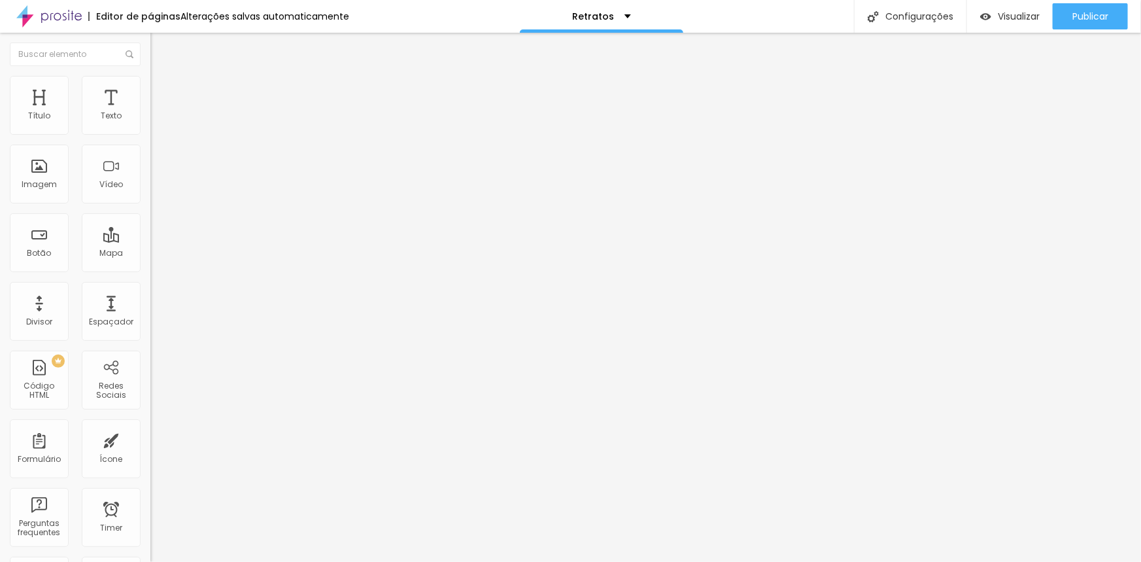
drag, startPoint x: 104, startPoint y: 277, endPoint x: 83, endPoint y: 278, distance: 21.0
click at [150, 310] on input "range" at bounding box center [192, 315] width 84 height 10
type input "72"
type input "71"
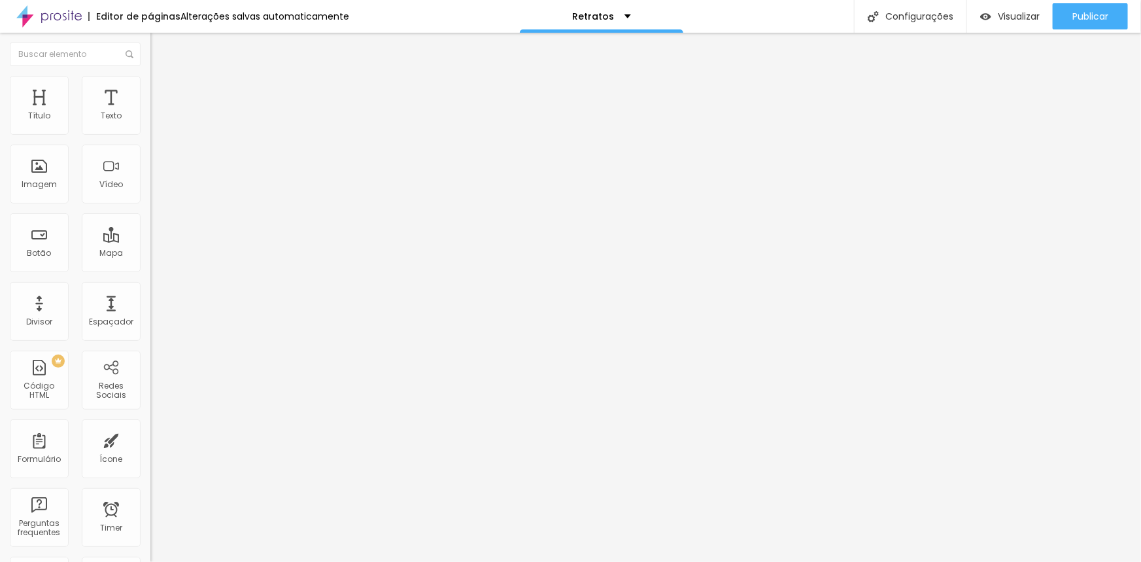
type input "71"
type input "66"
type input "62"
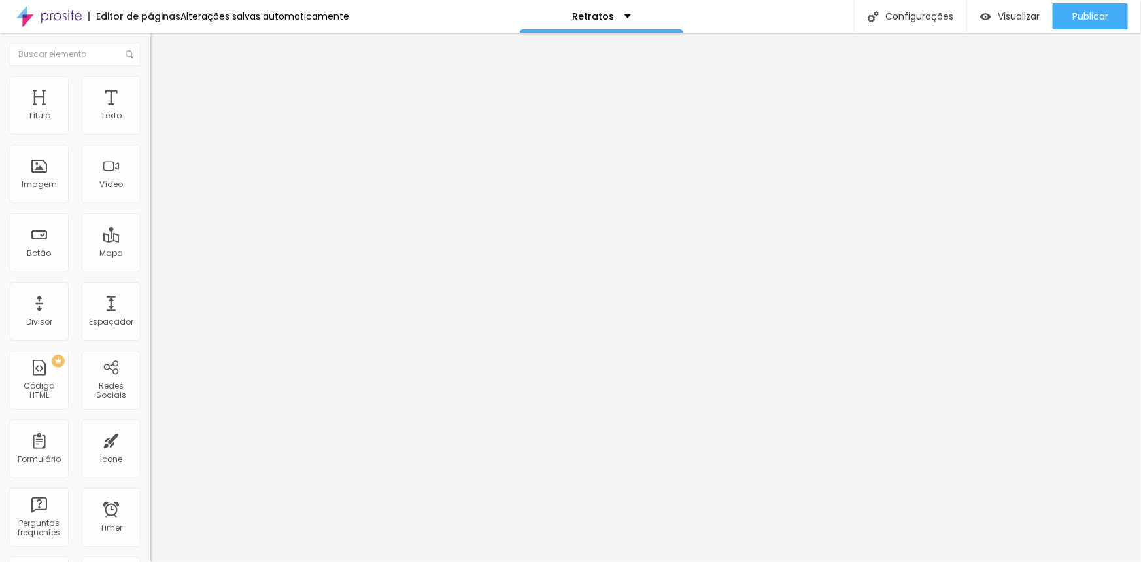
type input "63"
drag, startPoint x: 85, startPoint y: 273, endPoint x: 76, endPoint y: 273, distance: 9.2
type input "63"
click at [150, 310] on input "range" at bounding box center [192, 315] width 84 height 10
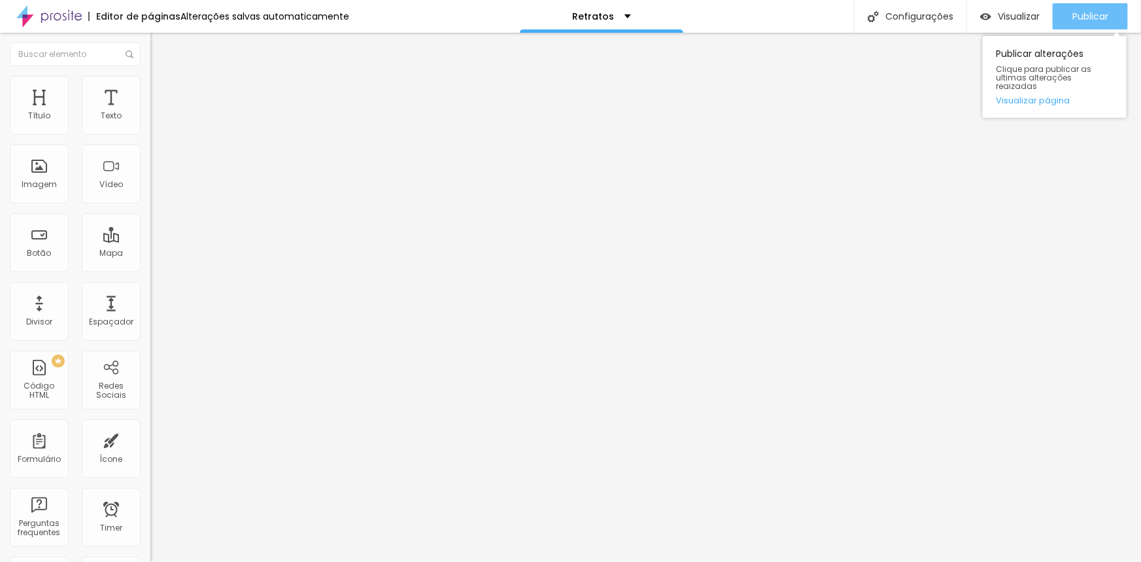
click at [1086, 13] on span "Publicar" at bounding box center [1090, 16] width 36 height 10
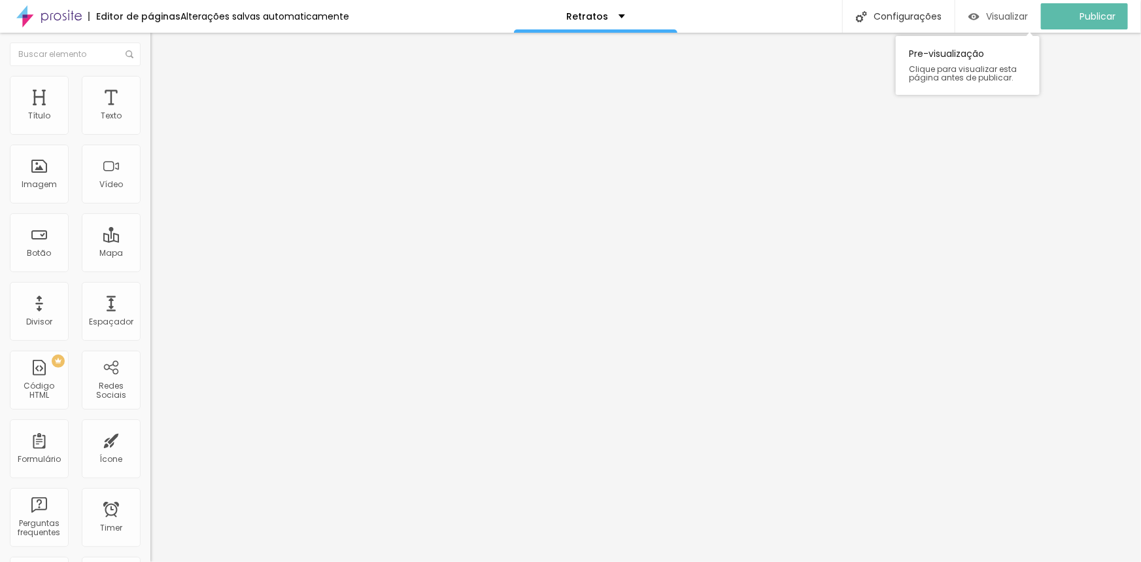
click at [1026, 16] on span "Visualizar" at bounding box center [1007, 16] width 42 height 10
